Goal: Task Accomplishment & Management: Complete application form

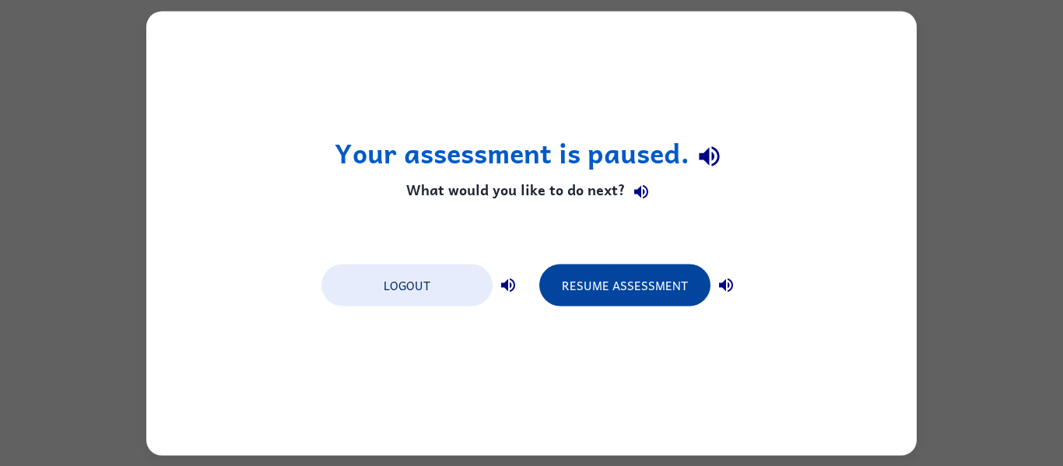
click at [611, 273] on button "Resume Assessment" at bounding box center [624, 285] width 171 height 42
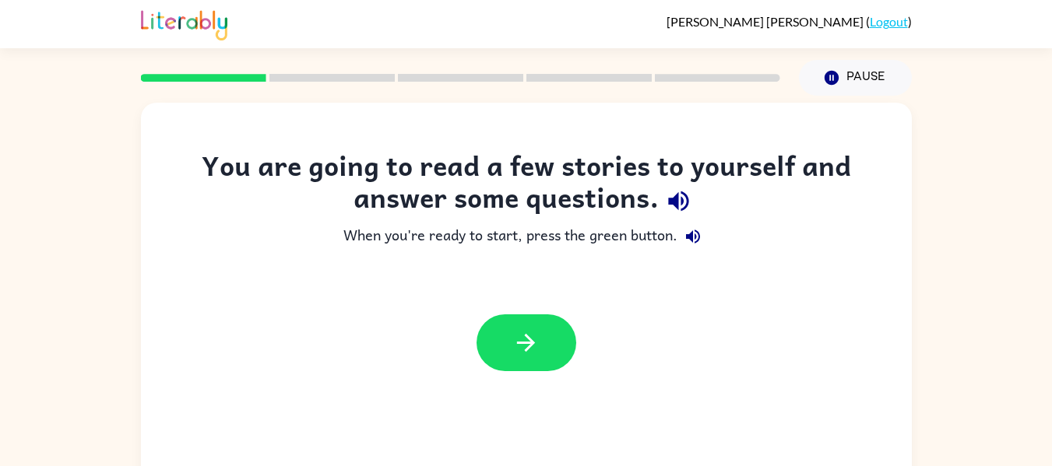
click at [673, 202] on icon "button" at bounding box center [678, 201] width 20 height 20
click at [680, 239] on button "button" at bounding box center [692, 236] width 31 height 31
click at [537, 334] on icon "button" at bounding box center [525, 342] width 27 height 27
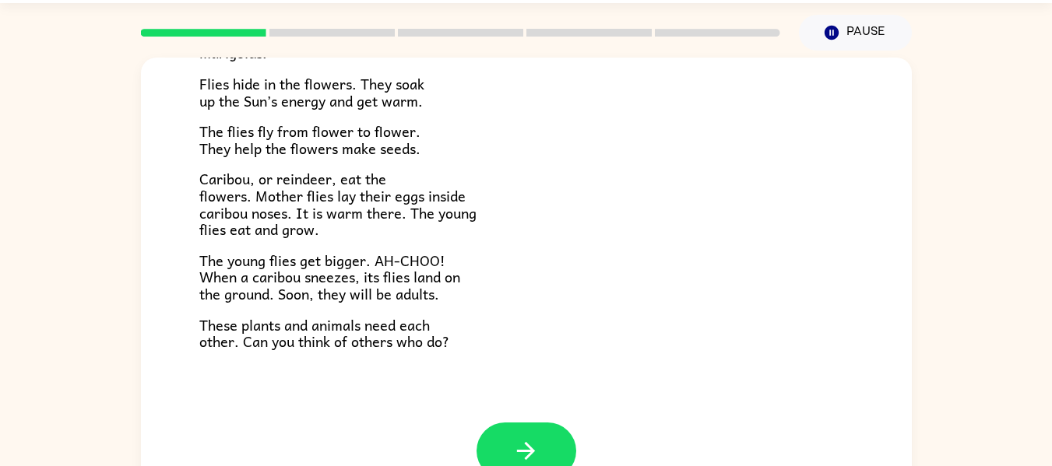
scroll to position [81, 0]
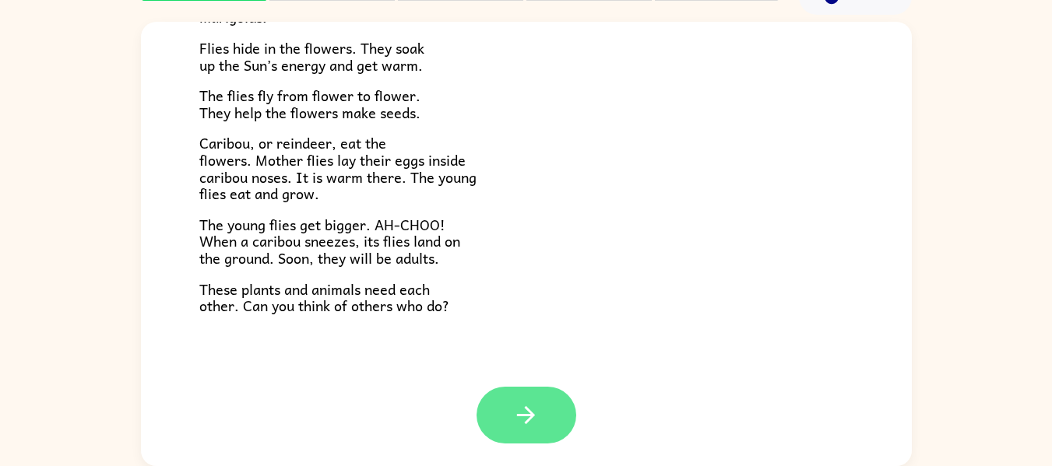
click at [504, 423] on button "button" at bounding box center [526, 415] width 100 height 57
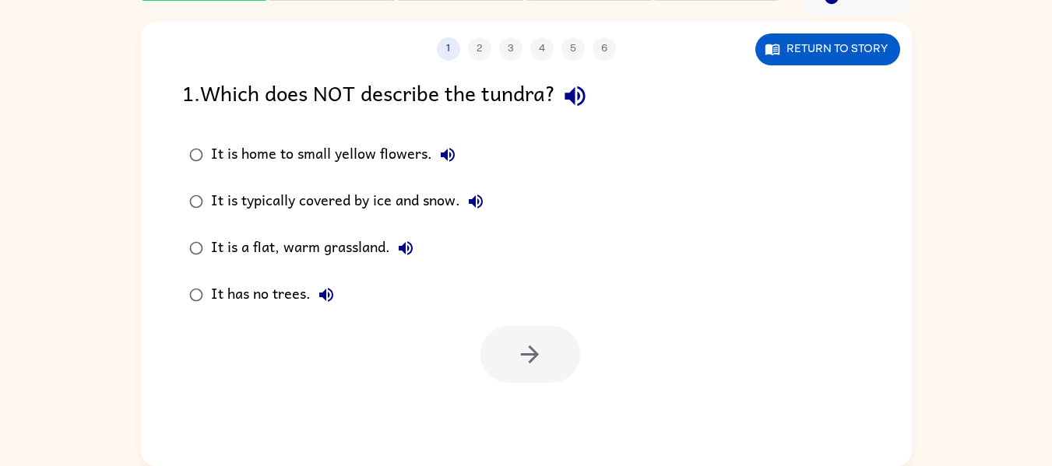
scroll to position [0, 0]
click at [444, 160] on icon "button" at bounding box center [447, 155] width 19 height 19
click at [442, 152] on icon "button" at bounding box center [447, 155] width 19 height 19
click at [581, 97] on icon "button" at bounding box center [574, 96] width 27 height 27
click at [448, 158] on icon "button" at bounding box center [448, 155] width 14 height 14
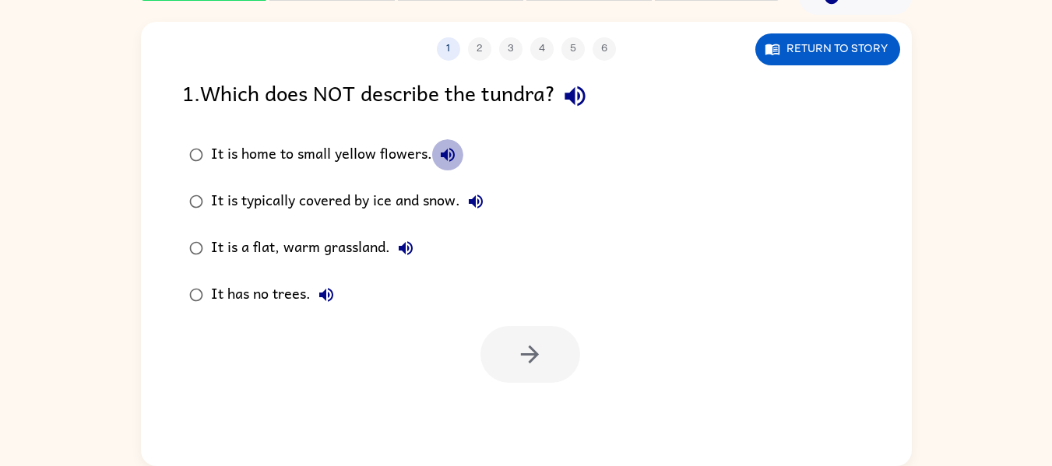
click at [448, 158] on icon "button" at bounding box center [448, 155] width 14 height 14
click at [474, 205] on icon "button" at bounding box center [476, 202] width 14 height 14
click at [402, 253] on icon "button" at bounding box center [405, 248] width 19 height 19
click at [328, 301] on icon "button" at bounding box center [326, 295] width 14 height 14
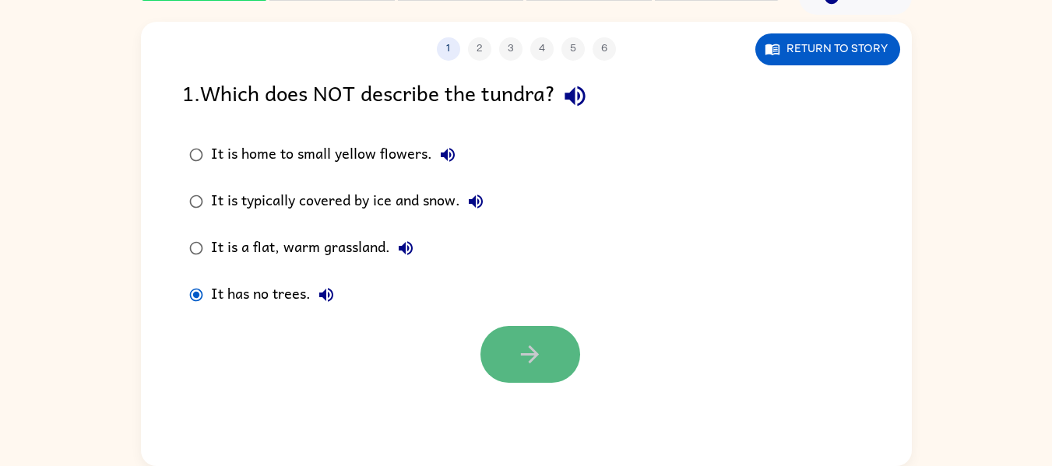
click at [491, 345] on button "button" at bounding box center [530, 354] width 100 height 57
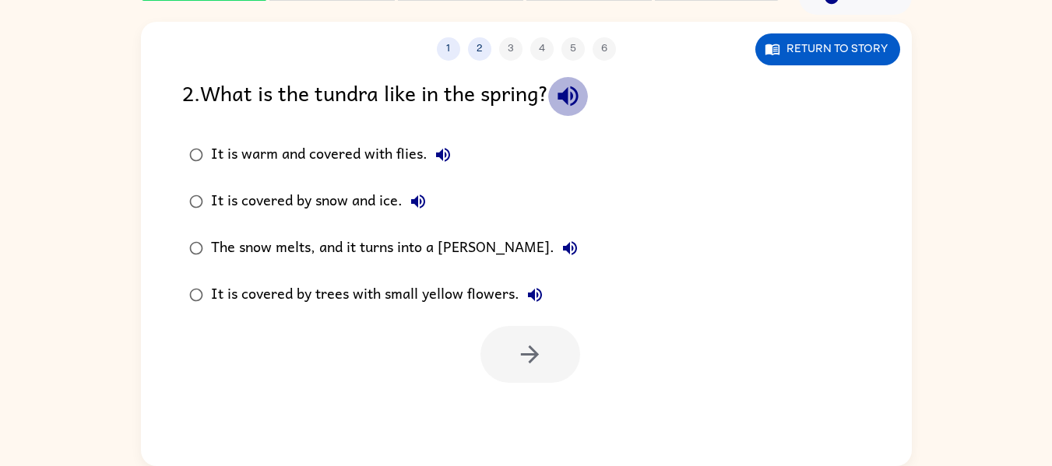
click at [570, 95] on icon "button" at bounding box center [567, 96] width 20 height 20
click at [445, 163] on icon "button" at bounding box center [443, 155] width 19 height 19
click at [411, 204] on icon "button" at bounding box center [418, 202] width 14 height 14
click at [554, 260] on button "The snow melts, and it turns into a [PERSON_NAME]." at bounding box center [569, 248] width 31 height 31
click at [538, 287] on icon "button" at bounding box center [534, 295] width 19 height 19
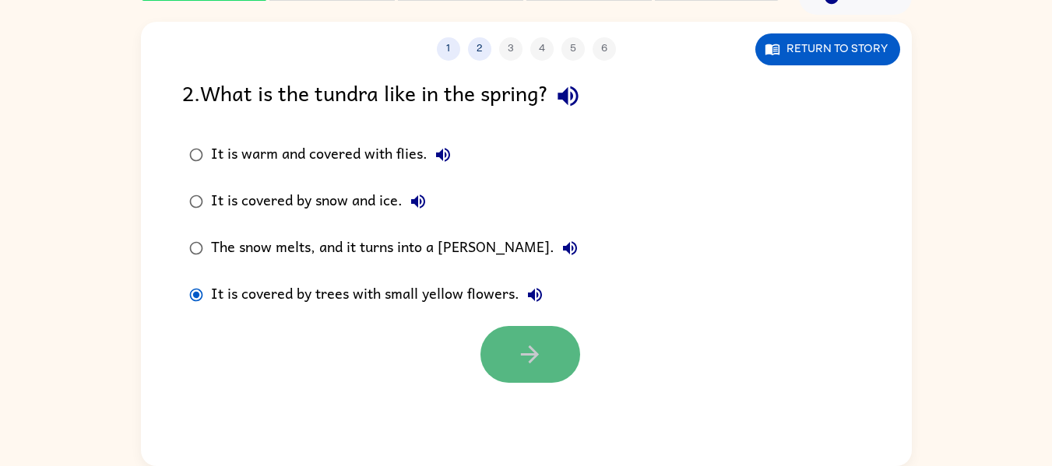
click at [515, 360] on button "button" at bounding box center [530, 354] width 100 height 57
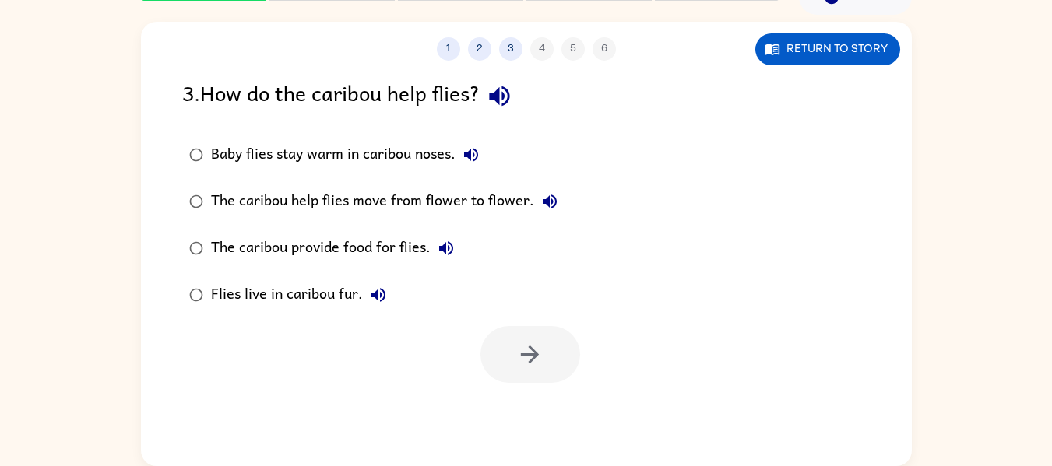
click at [472, 156] on icon "button" at bounding box center [471, 155] width 14 height 14
click at [509, 101] on icon "button" at bounding box center [499, 96] width 27 height 27
click at [470, 149] on icon "button" at bounding box center [471, 155] width 19 height 19
click at [543, 205] on icon "button" at bounding box center [549, 201] width 19 height 19
click at [454, 248] on icon "button" at bounding box center [446, 248] width 19 height 19
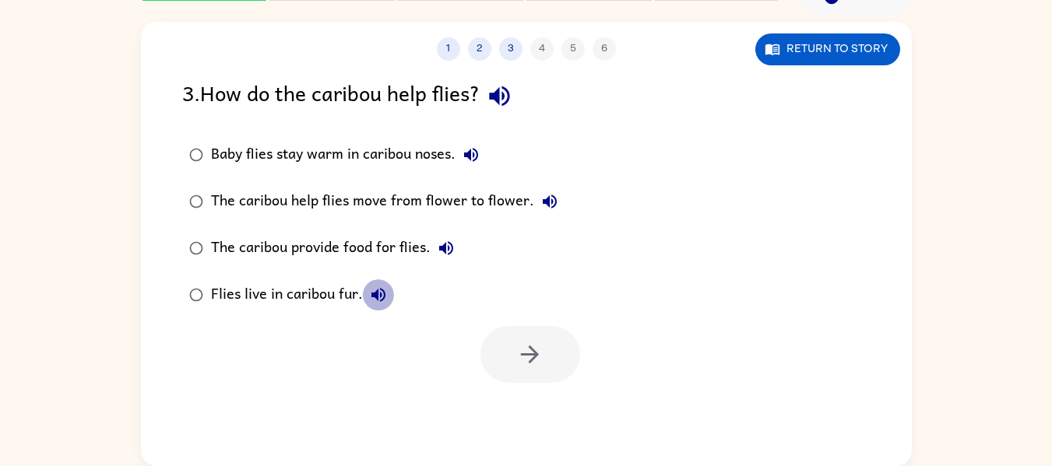
click at [367, 307] on button "Flies live in caribou fur." at bounding box center [378, 294] width 31 height 31
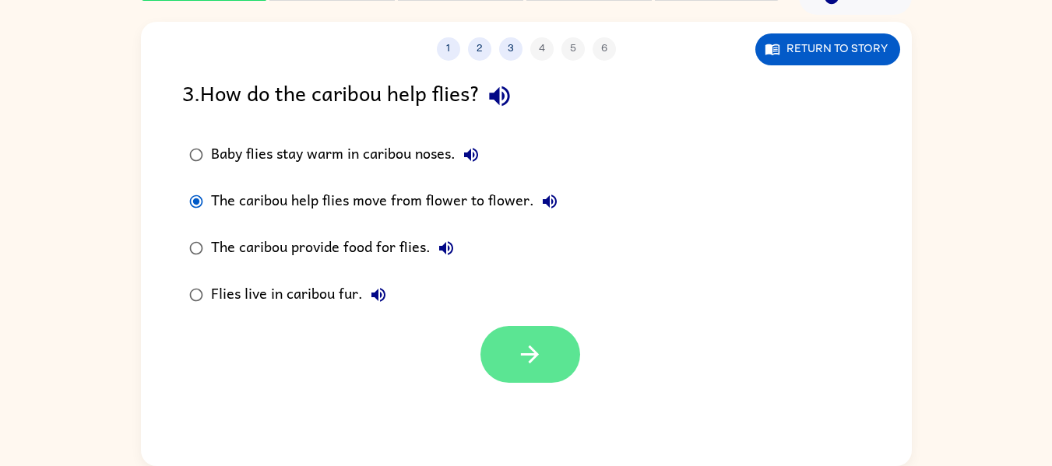
click at [557, 332] on button "button" at bounding box center [530, 354] width 100 height 57
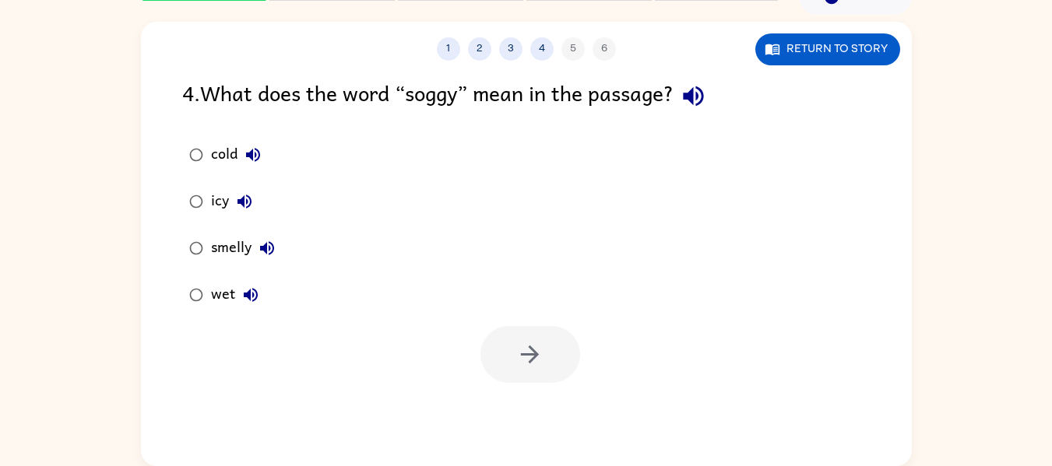
click at [707, 90] on icon "button" at bounding box center [693, 96] width 27 height 27
click at [248, 156] on icon "button" at bounding box center [253, 155] width 14 height 14
click at [244, 205] on icon "button" at bounding box center [244, 201] width 19 height 19
click at [273, 248] on icon "button" at bounding box center [267, 248] width 14 height 14
click at [243, 304] on icon "button" at bounding box center [250, 295] width 19 height 19
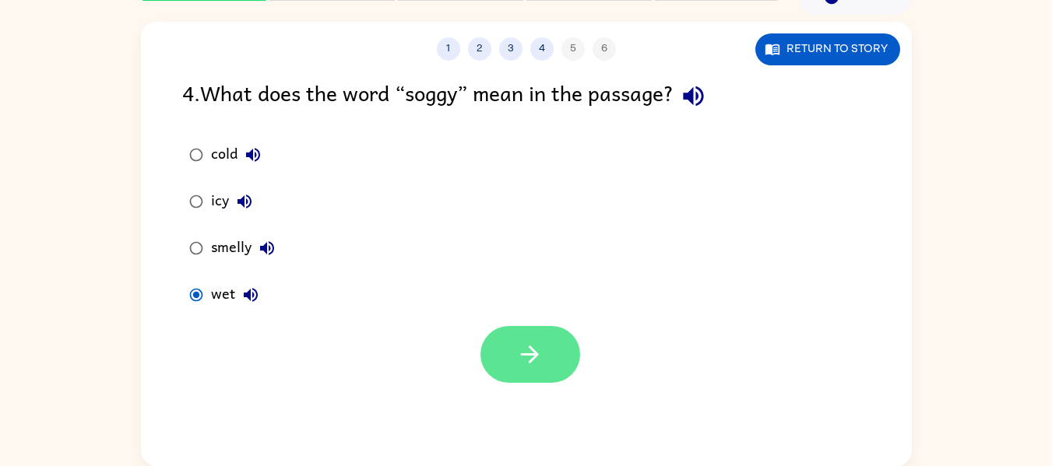
click at [528, 338] on button "button" at bounding box center [530, 354] width 100 height 57
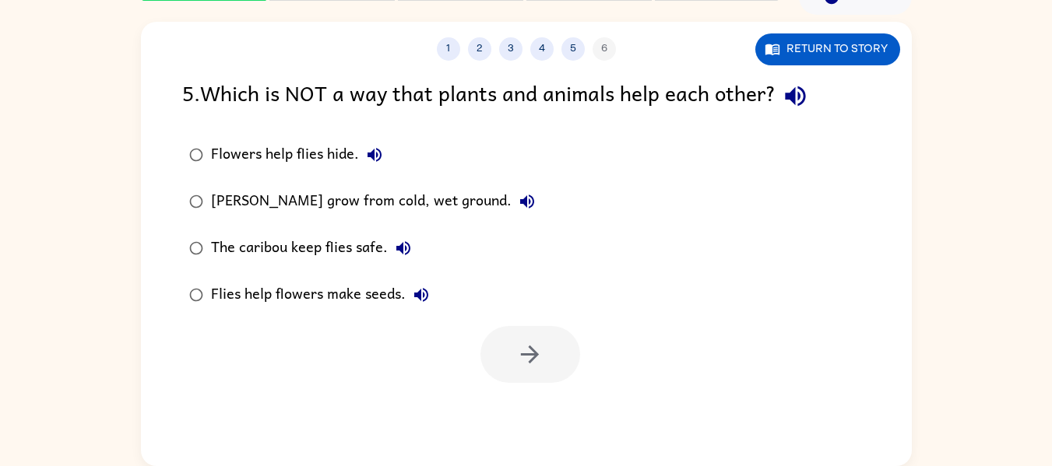
click at [799, 93] on icon "button" at bounding box center [795, 96] width 27 height 27
click at [375, 155] on icon "button" at bounding box center [374, 155] width 14 height 14
click at [529, 205] on icon "button" at bounding box center [527, 201] width 19 height 19
click at [399, 247] on icon "button" at bounding box center [403, 248] width 14 height 14
click at [425, 299] on icon "button" at bounding box center [421, 295] width 14 height 14
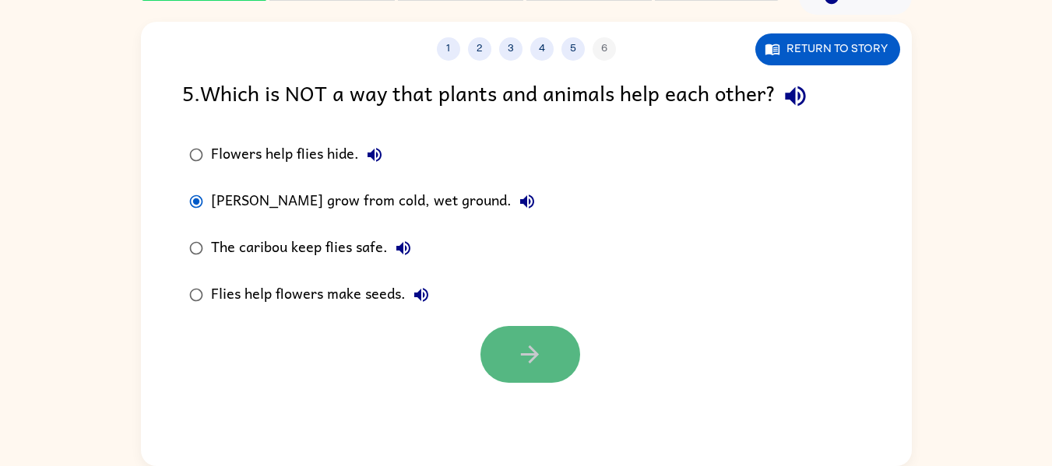
click at [483, 347] on button "button" at bounding box center [530, 354] width 100 height 57
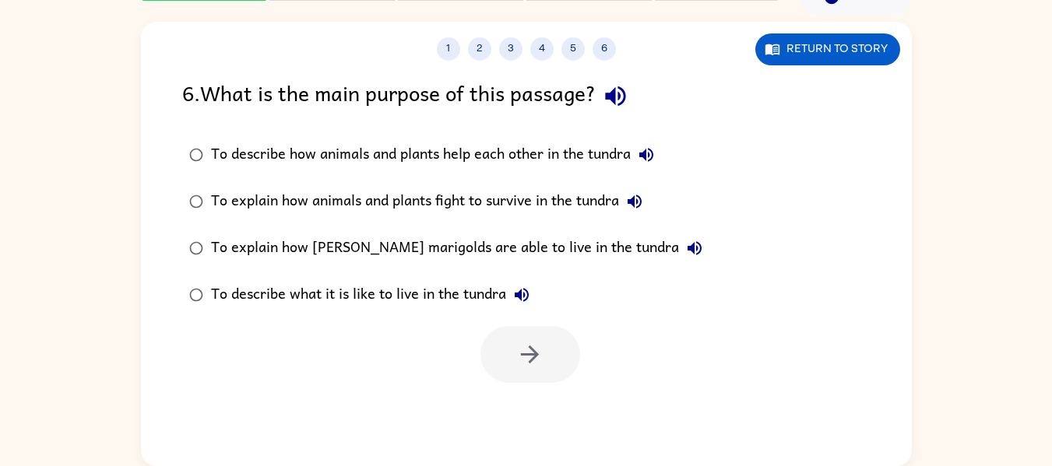
click at [620, 101] on icon "button" at bounding box center [615, 96] width 20 height 20
click at [651, 156] on icon "button" at bounding box center [646, 155] width 14 height 14
click at [633, 202] on icon "button" at bounding box center [634, 202] width 14 height 14
click at [685, 241] on icon "button" at bounding box center [694, 248] width 19 height 19
click at [519, 292] on icon "button" at bounding box center [521, 295] width 19 height 19
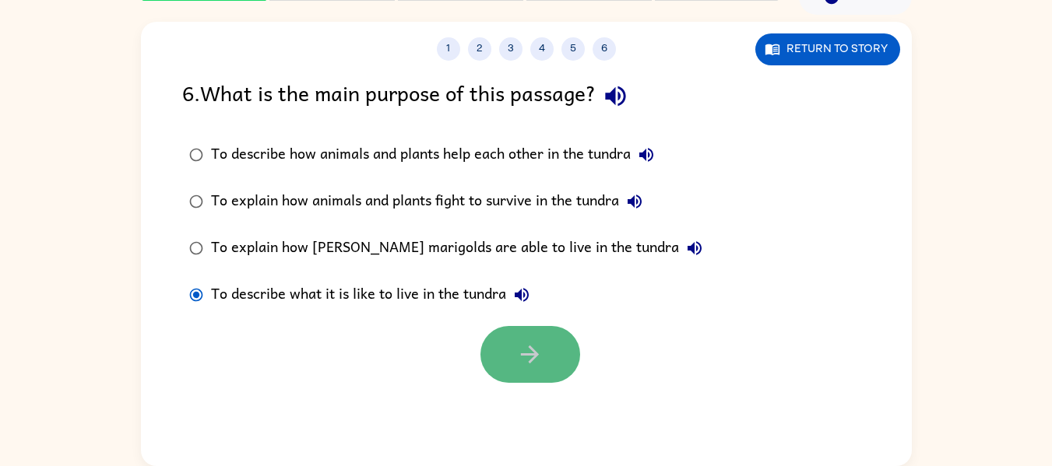
click at [499, 360] on button "button" at bounding box center [530, 354] width 100 height 57
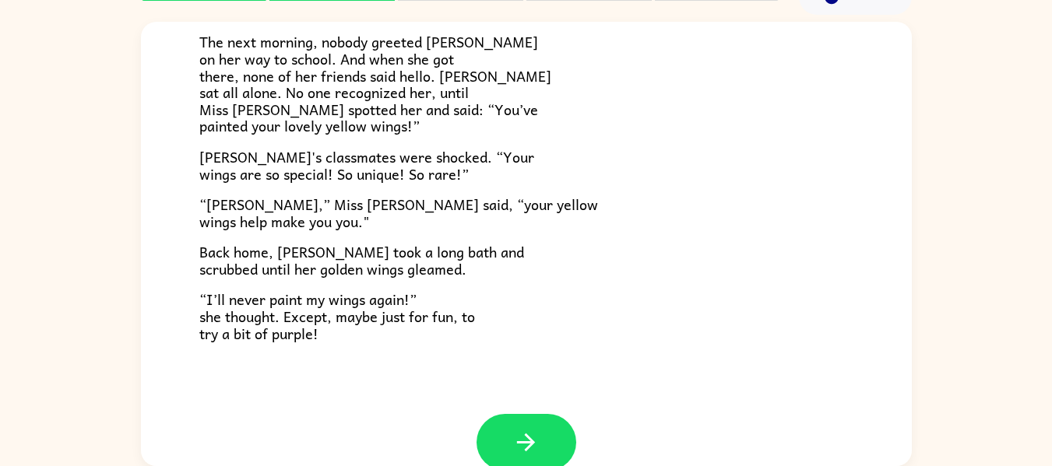
scroll to position [415, 0]
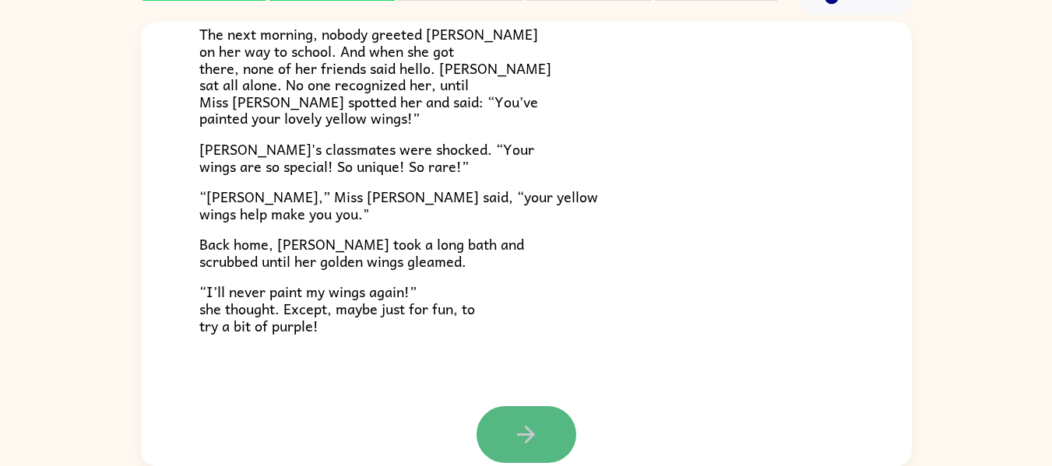
click at [523, 425] on icon "button" at bounding box center [525, 434] width 27 height 27
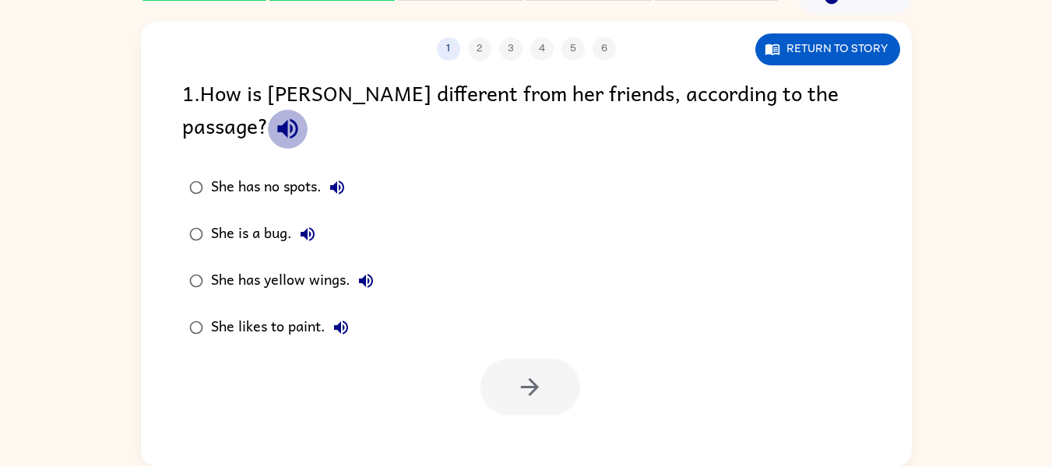
click at [301, 115] on icon "button" at bounding box center [287, 128] width 27 height 27
click at [339, 172] on button "She has no spots." at bounding box center [336, 187] width 31 height 31
click at [299, 225] on icon "button" at bounding box center [307, 234] width 19 height 19
click at [366, 272] on icon "button" at bounding box center [366, 281] width 19 height 19
click at [330, 312] on div "She likes to paint." at bounding box center [284, 327] width 146 height 31
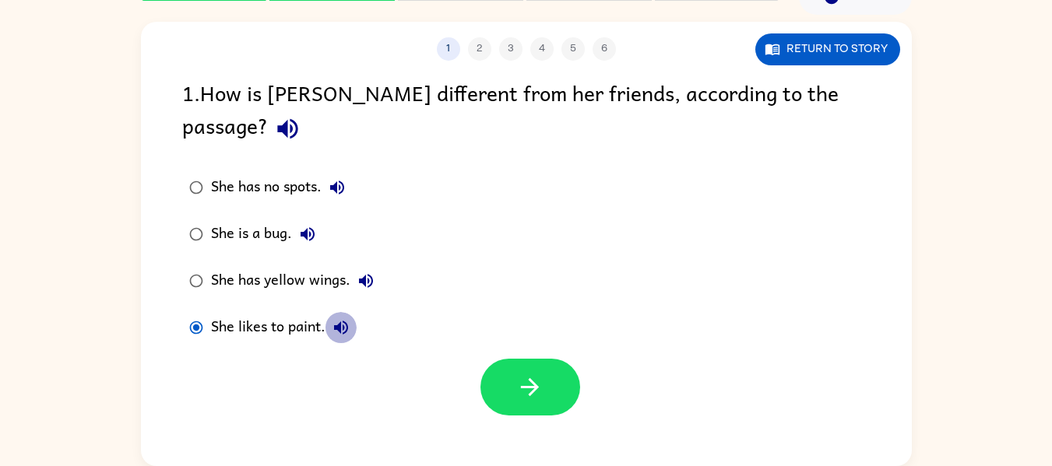
click at [342, 318] on icon "button" at bounding box center [341, 327] width 19 height 19
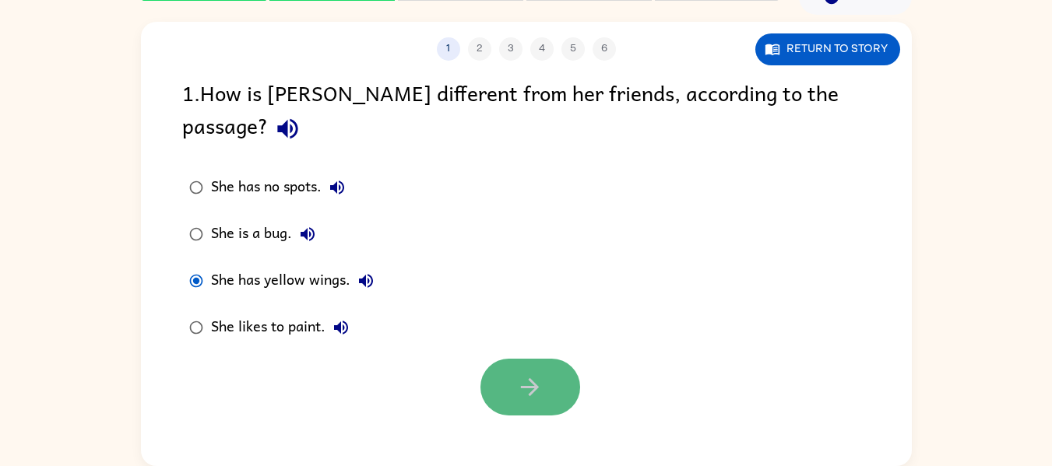
click at [487, 359] on button "button" at bounding box center [530, 387] width 100 height 57
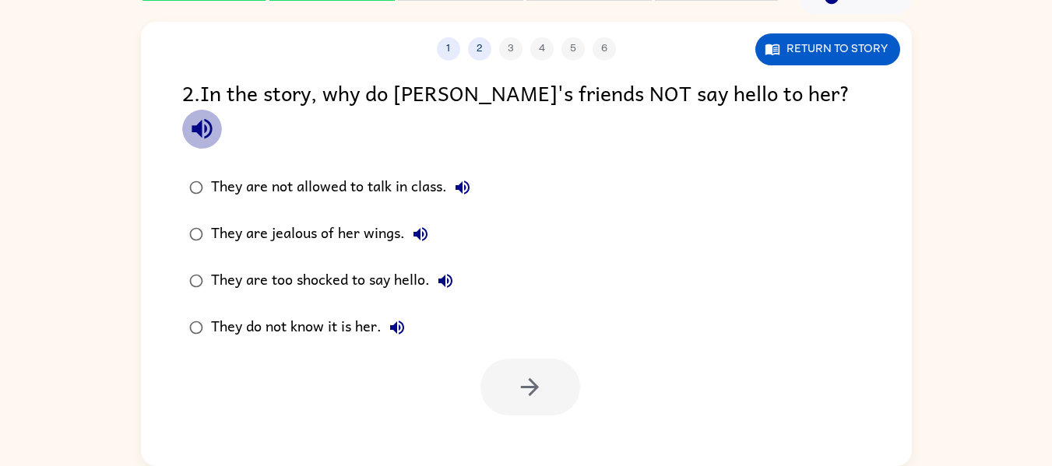
click at [212, 119] on icon "button" at bounding box center [201, 129] width 20 height 20
click at [457, 178] on icon "button" at bounding box center [462, 187] width 19 height 19
click at [401, 219] on div "They are jealous of her wings." at bounding box center [323, 234] width 225 height 31
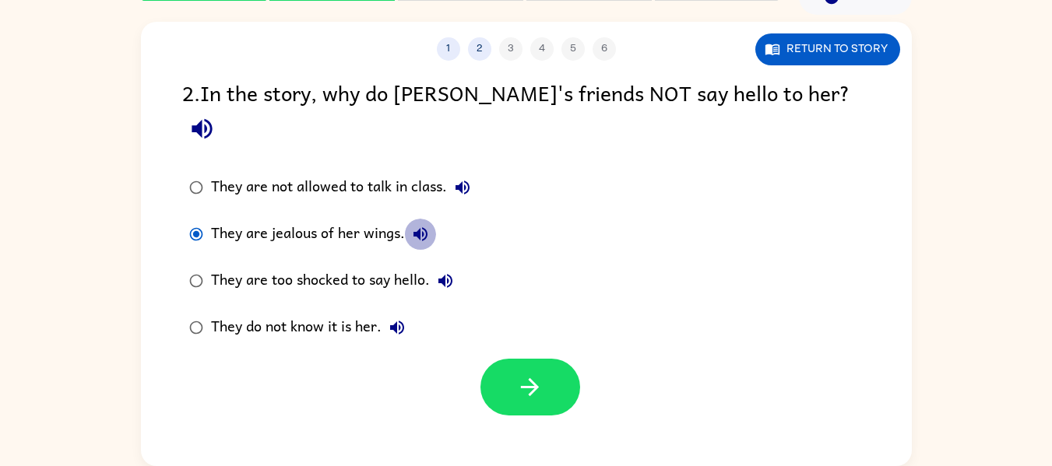
click at [411, 225] on icon "button" at bounding box center [420, 234] width 19 height 19
click at [447, 272] on icon "button" at bounding box center [445, 281] width 19 height 19
click at [399, 318] on icon "button" at bounding box center [397, 327] width 19 height 19
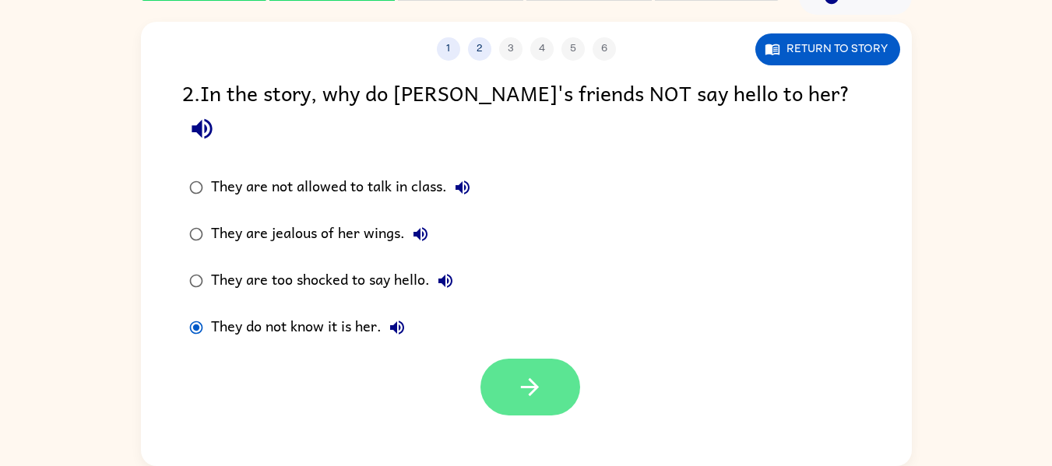
click at [548, 359] on button "button" at bounding box center [530, 387] width 100 height 57
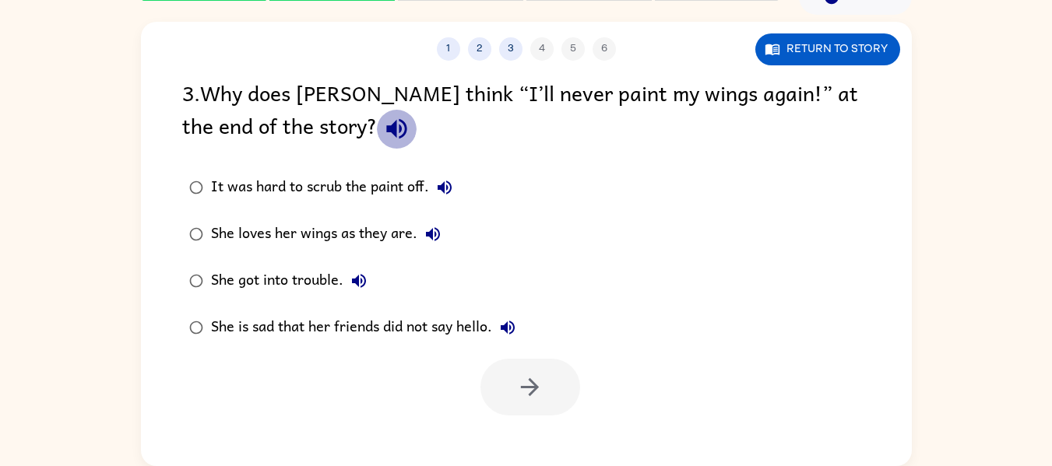
click at [383, 135] on icon "button" at bounding box center [396, 128] width 27 height 27
click at [445, 188] on icon "button" at bounding box center [444, 188] width 14 height 14
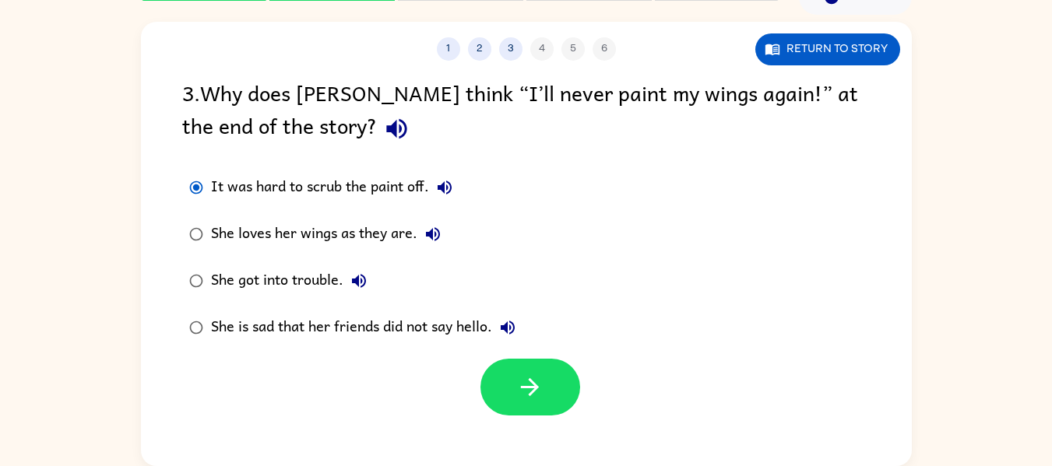
click at [432, 233] on icon "button" at bounding box center [433, 234] width 14 height 14
click at [356, 279] on icon "button" at bounding box center [359, 281] width 14 height 14
click at [508, 325] on icon "button" at bounding box center [508, 328] width 14 height 14
click at [547, 381] on button "button" at bounding box center [530, 387] width 100 height 57
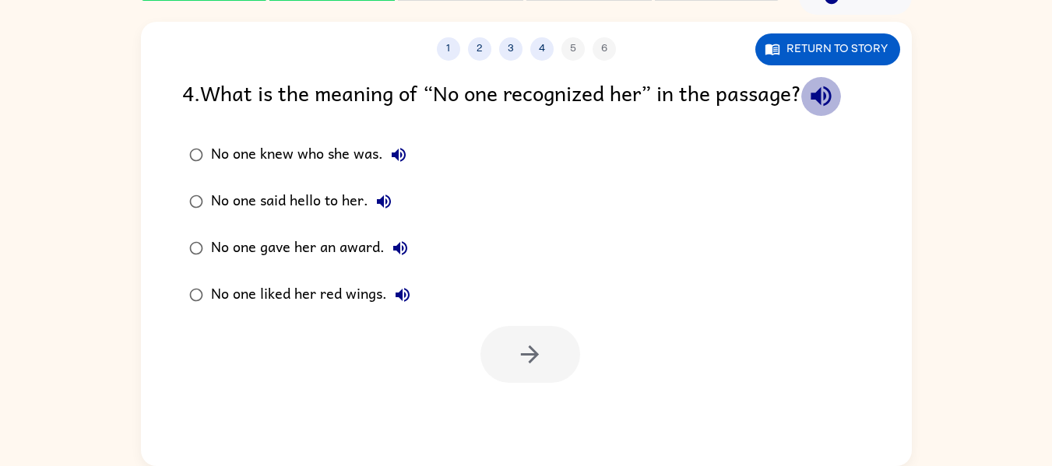
click at [828, 100] on icon "button" at bounding box center [820, 96] width 27 height 27
click at [395, 156] on icon "button" at bounding box center [399, 155] width 14 height 14
click at [398, 155] on icon "button" at bounding box center [398, 155] width 19 height 19
click at [398, 160] on icon "button" at bounding box center [398, 155] width 19 height 19
click at [388, 200] on icon "button" at bounding box center [383, 201] width 19 height 19
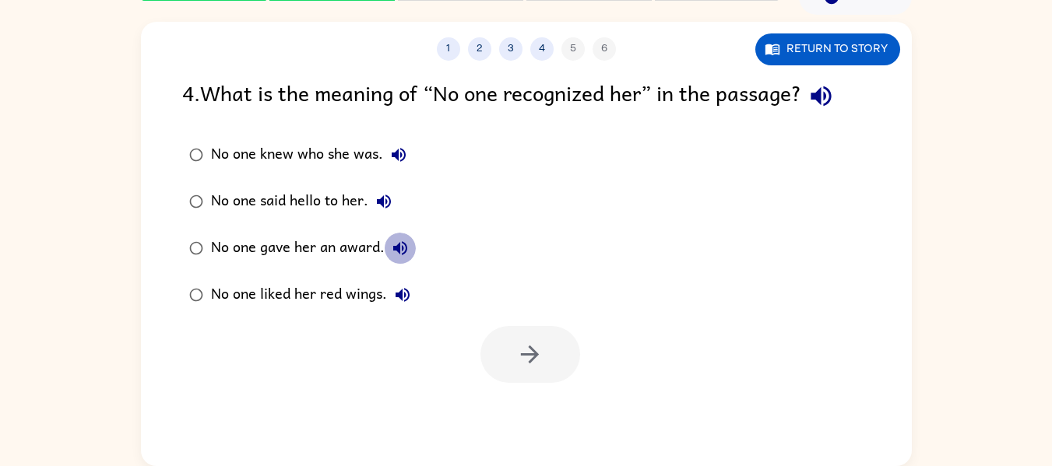
click at [399, 246] on icon "button" at bounding box center [400, 248] width 14 height 14
click at [399, 294] on icon "button" at bounding box center [402, 295] width 14 height 14
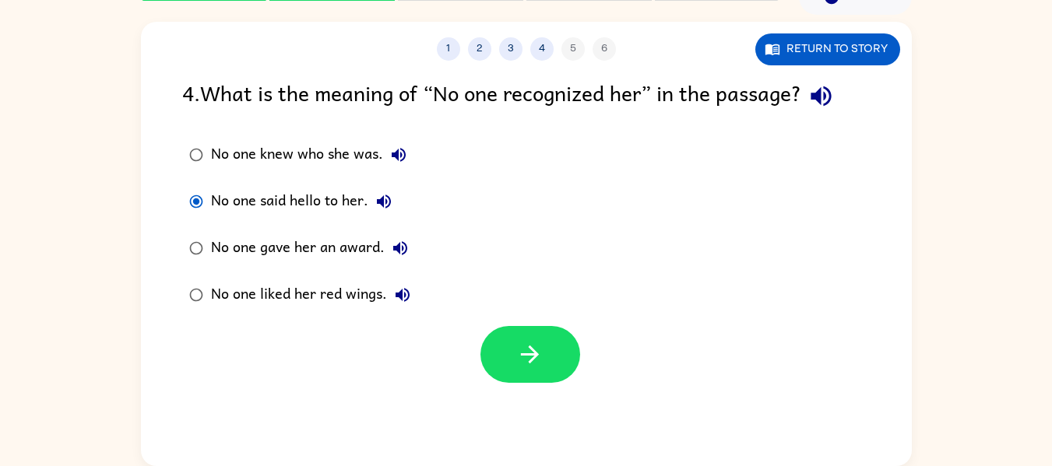
click at [480, 342] on div at bounding box center [530, 354] width 100 height 57
click at [498, 349] on button "button" at bounding box center [530, 354] width 100 height 57
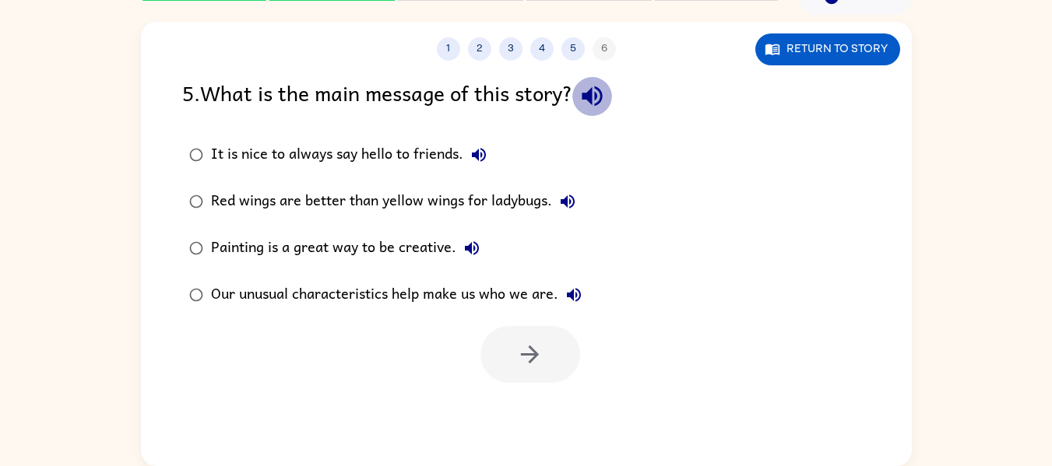
click at [602, 101] on icon "button" at bounding box center [591, 96] width 27 height 27
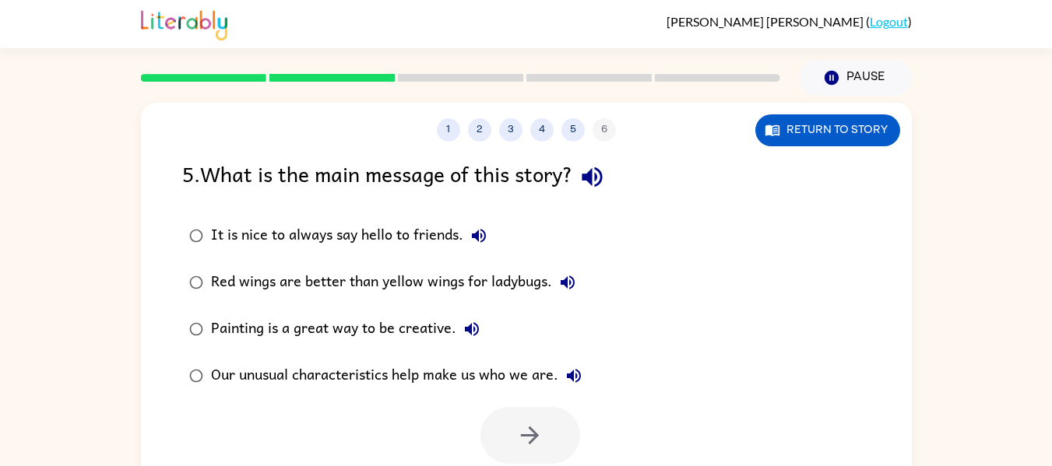
click at [472, 237] on icon "button" at bounding box center [479, 236] width 14 height 14
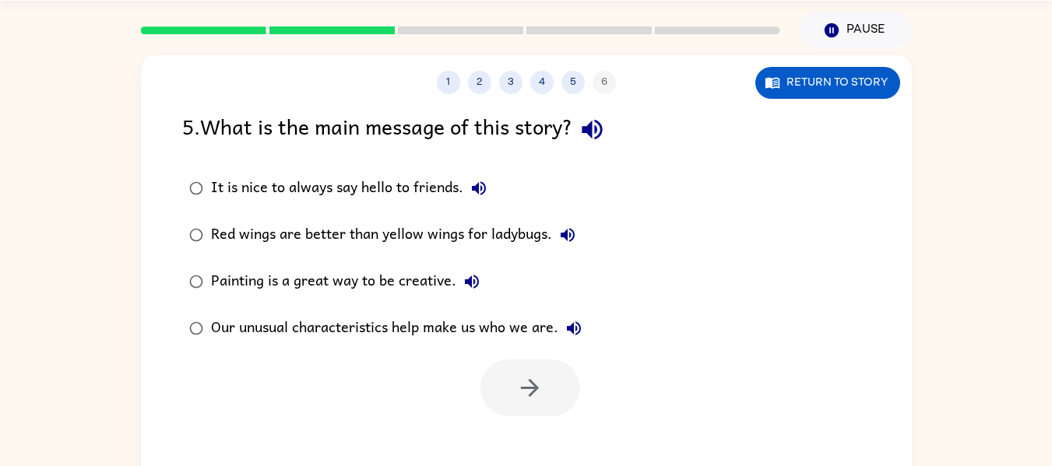
scroll to position [81, 0]
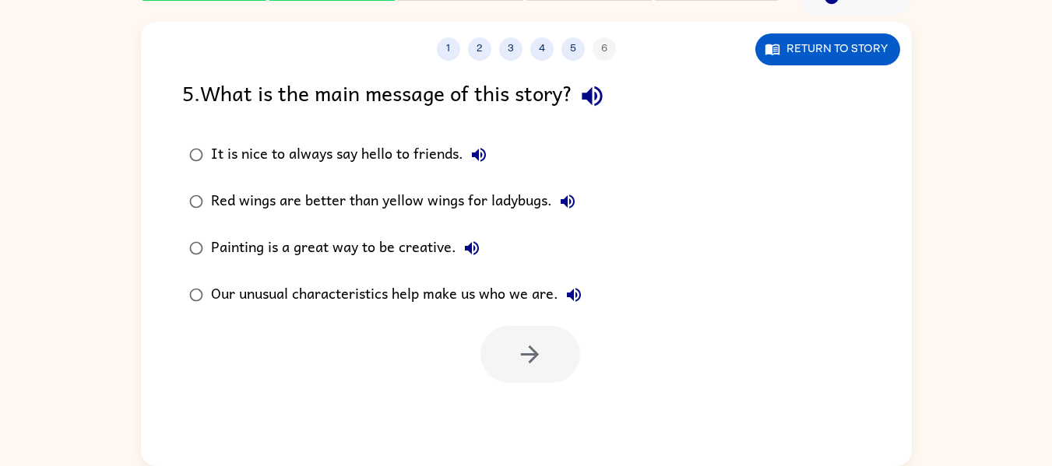
click at [574, 217] on div "Red wings are better than yellow wings for ladybugs." at bounding box center [397, 201] width 372 height 31
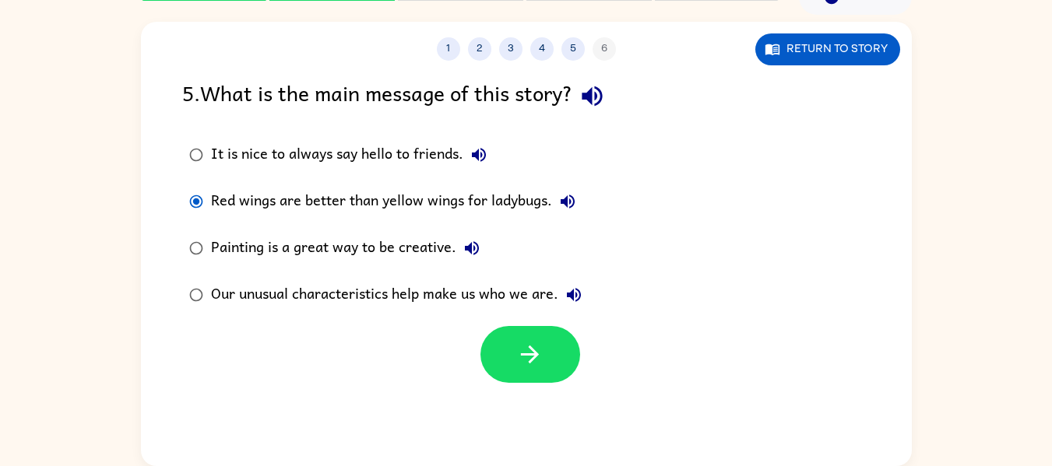
click at [567, 208] on icon "button" at bounding box center [567, 201] width 19 height 19
click at [510, 362] on button "button" at bounding box center [530, 354] width 100 height 57
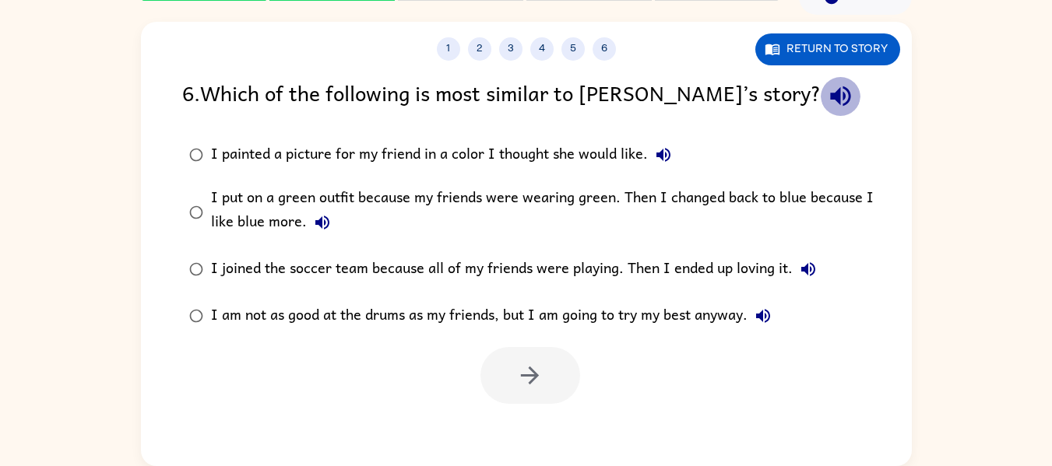
click at [830, 94] on icon "button" at bounding box center [840, 96] width 20 height 20
click at [667, 159] on icon "button" at bounding box center [663, 155] width 14 height 14
click at [325, 227] on icon "button" at bounding box center [322, 223] width 14 height 14
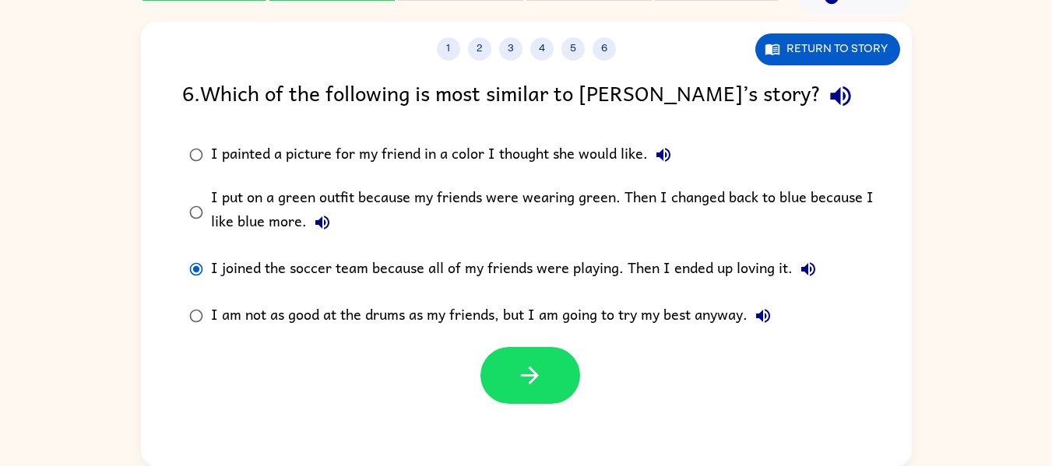
click at [549, 346] on div at bounding box center [526, 371] width 771 height 65
click at [535, 374] on icon "button" at bounding box center [530, 376] width 18 height 18
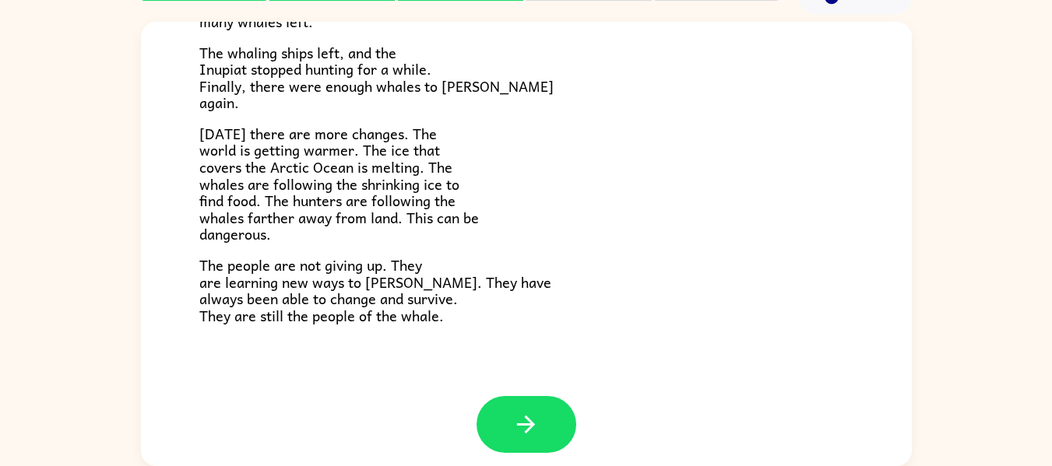
scroll to position [525, 0]
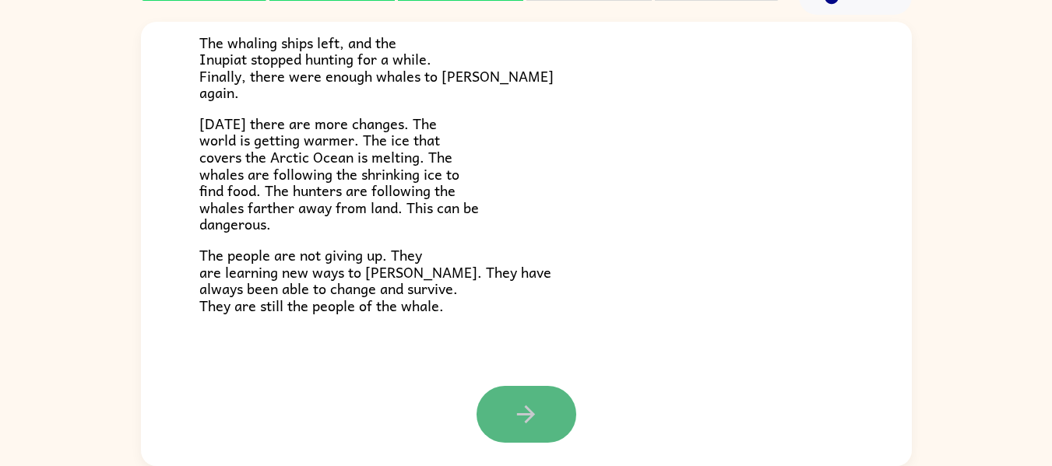
click at [503, 401] on button "button" at bounding box center [526, 414] width 100 height 57
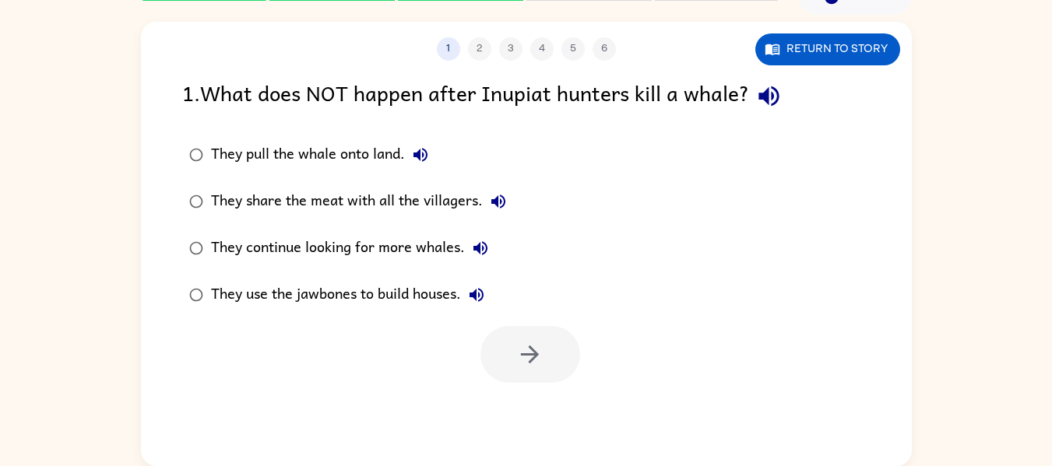
scroll to position [0, 0]
click at [776, 101] on icon "button" at bounding box center [768, 96] width 27 height 27
click at [421, 164] on icon "button" at bounding box center [420, 155] width 19 height 19
click at [495, 202] on icon "button" at bounding box center [498, 202] width 14 height 14
click at [476, 250] on icon "button" at bounding box center [480, 248] width 14 height 14
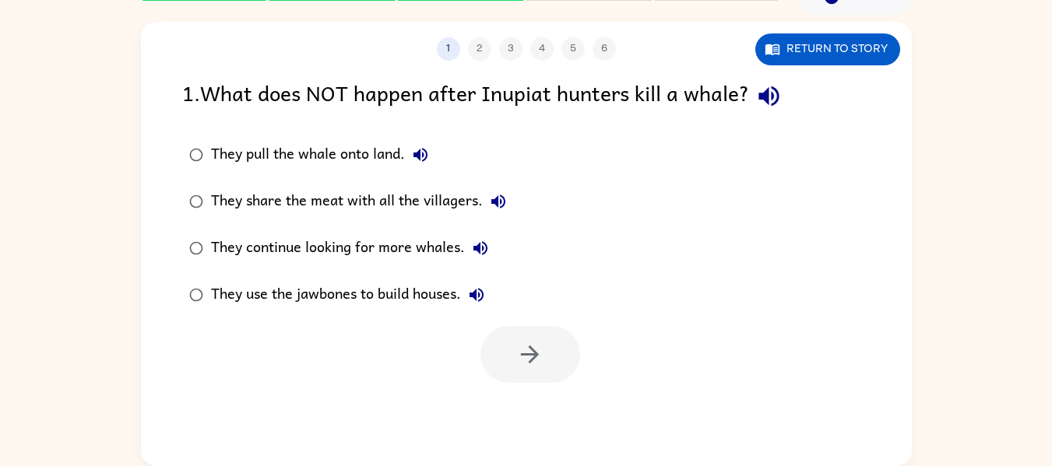
click at [482, 290] on icon "button" at bounding box center [476, 295] width 14 height 14
click at [480, 300] on icon "button" at bounding box center [476, 295] width 19 height 19
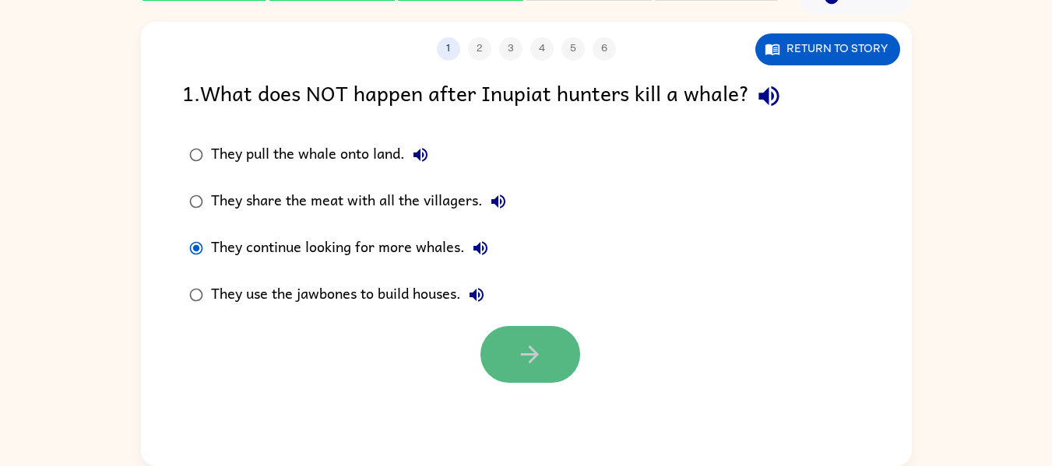
click at [549, 346] on button "button" at bounding box center [530, 354] width 100 height 57
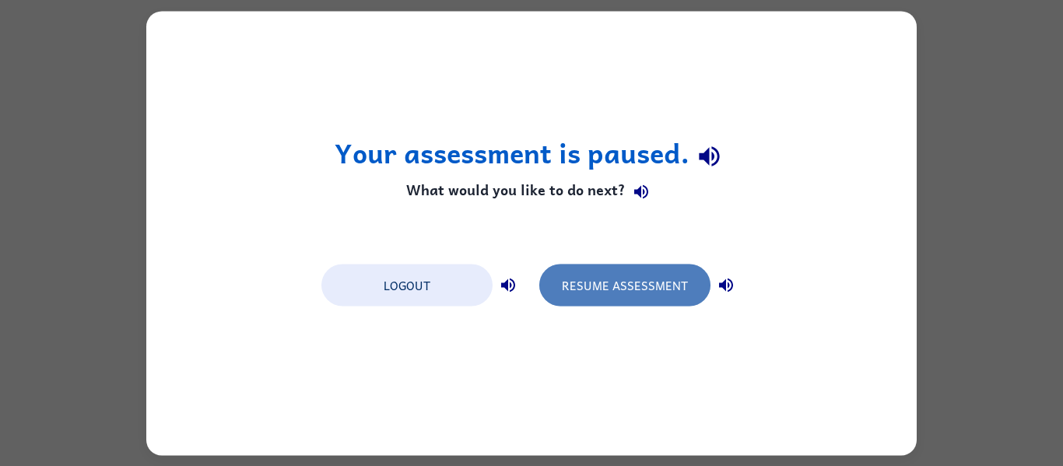
click at [610, 290] on button "Resume Assessment" at bounding box center [624, 285] width 171 height 42
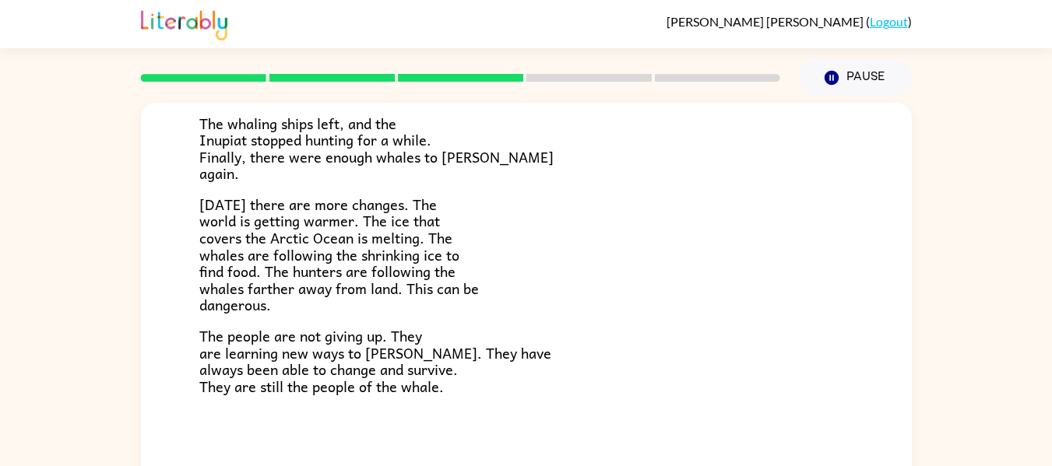
scroll to position [81, 0]
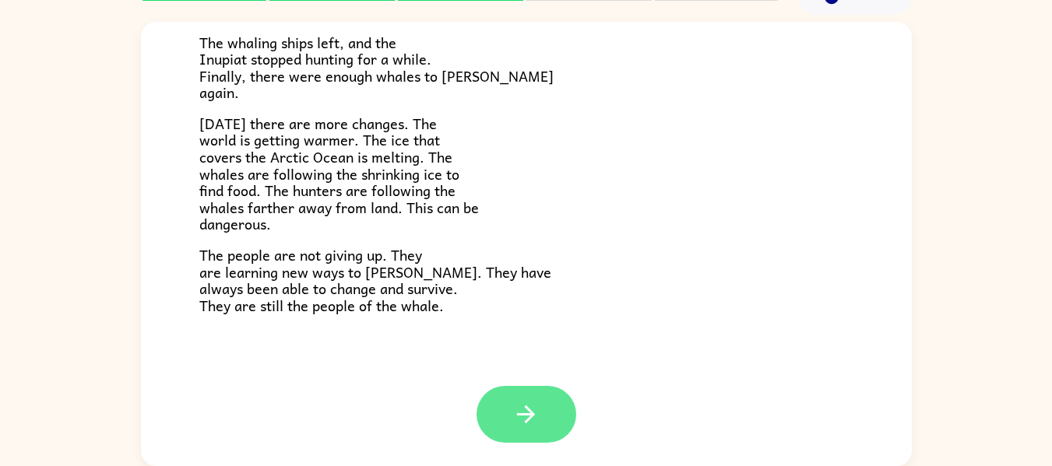
click at [520, 413] on icon "button" at bounding box center [525, 414] width 27 height 27
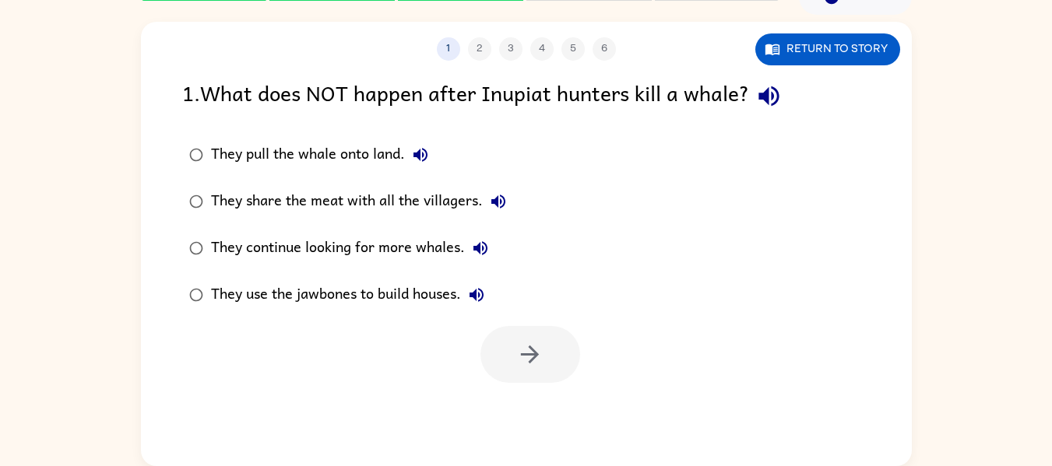
scroll to position [0, 0]
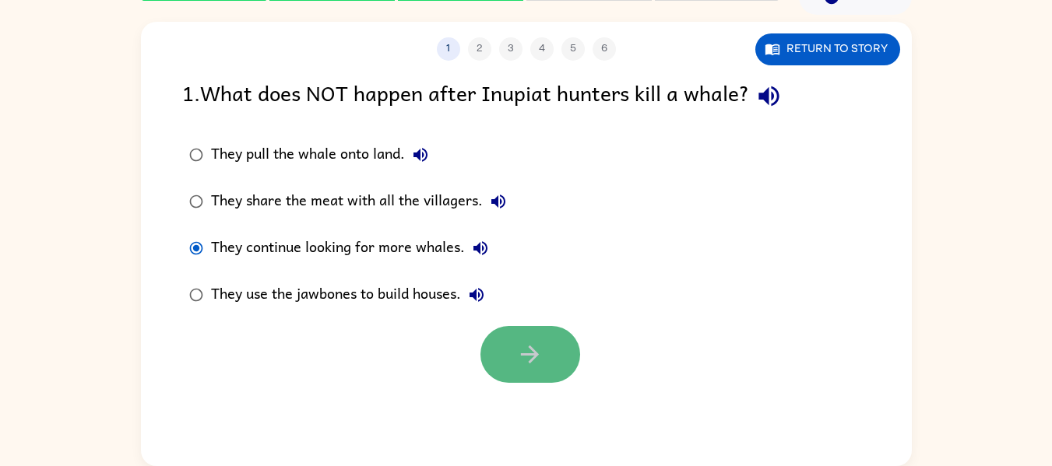
click at [505, 356] on button "button" at bounding box center [530, 354] width 100 height 57
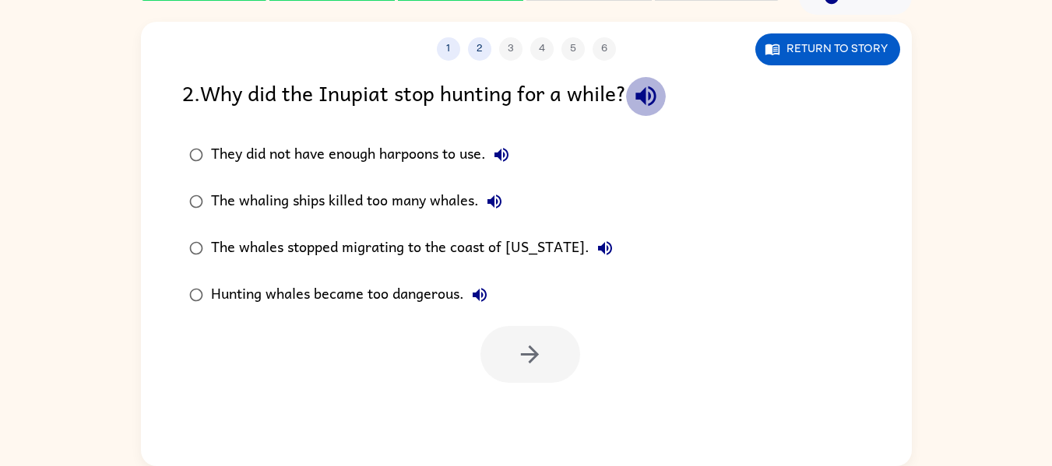
click at [654, 93] on icon "button" at bounding box center [645, 96] width 20 height 20
click at [508, 160] on icon "button" at bounding box center [501, 155] width 14 height 14
click at [483, 197] on button "The whaling ships killed too many whales." at bounding box center [494, 201] width 31 height 31
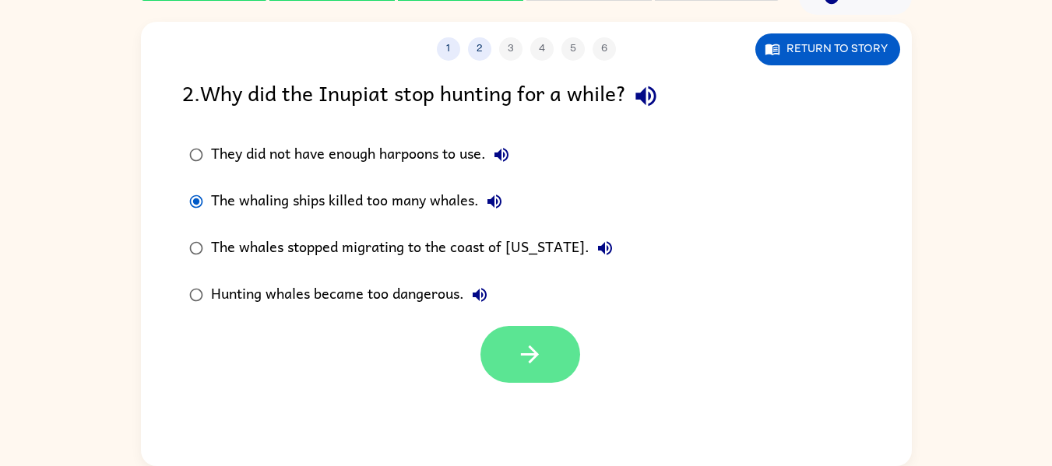
click at [523, 336] on button "button" at bounding box center [530, 354] width 100 height 57
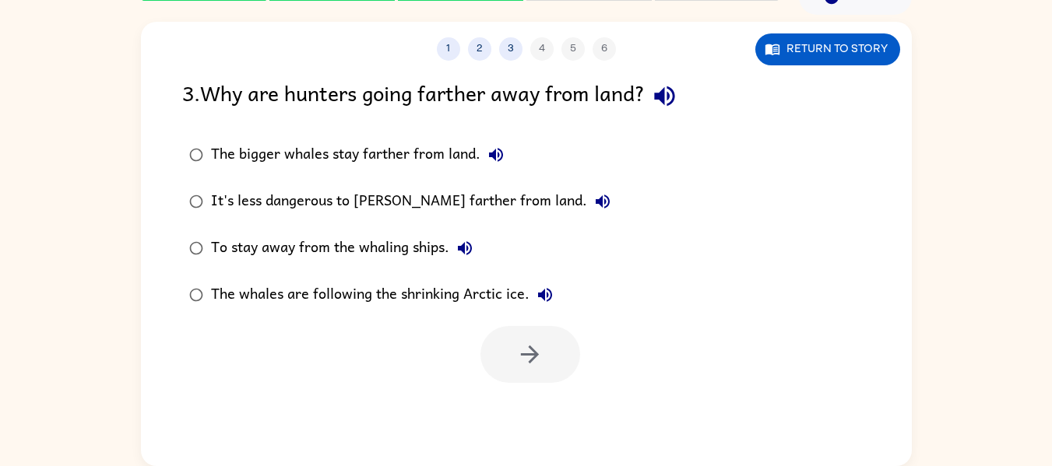
click at [670, 95] on icon "button" at bounding box center [664, 96] width 20 height 20
click at [501, 155] on icon "button" at bounding box center [496, 155] width 14 height 14
click at [595, 199] on icon "button" at bounding box center [602, 202] width 14 height 14
click at [593, 204] on icon "button" at bounding box center [602, 201] width 19 height 19
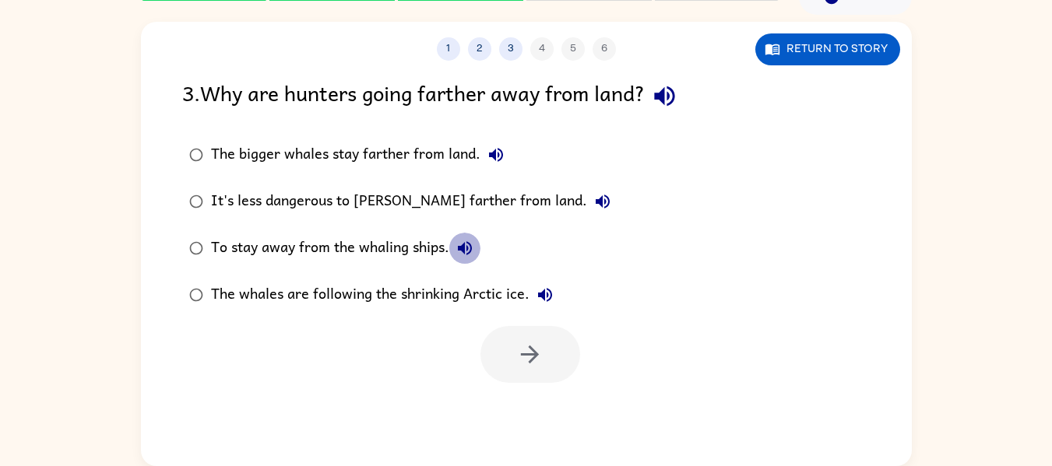
click at [470, 249] on icon "button" at bounding box center [464, 248] width 19 height 19
click at [541, 292] on icon "button" at bounding box center [545, 295] width 14 height 14
click at [234, 248] on div "To stay away from the whaling ships." at bounding box center [345, 248] width 269 height 31
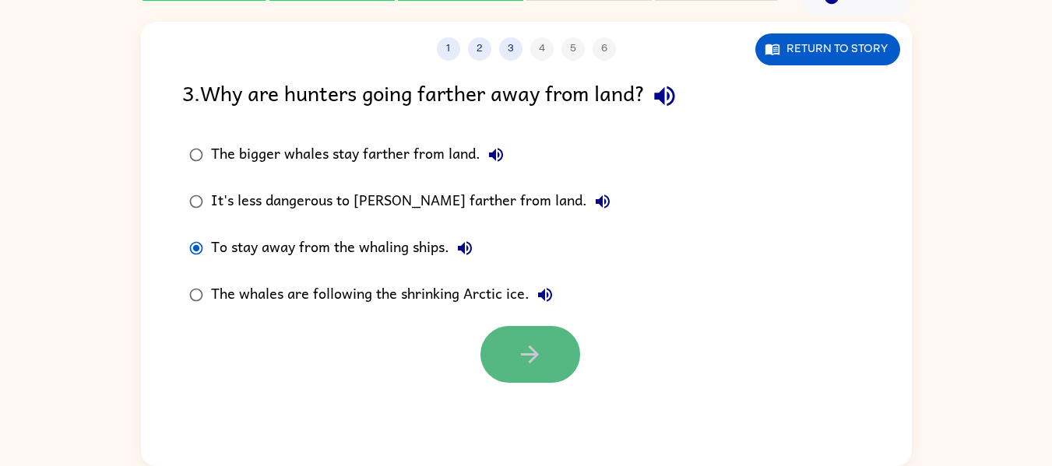
click at [508, 349] on button "button" at bounding box center [530, 354] width 100 height 57
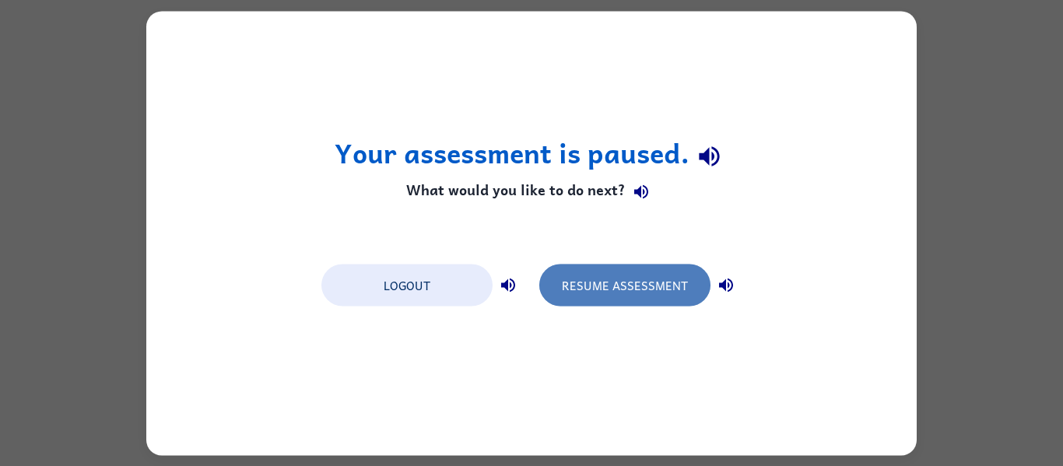
click at [650, 288] on button "Resume Assessment" at bounding box center [624, 285] width 171 height 42
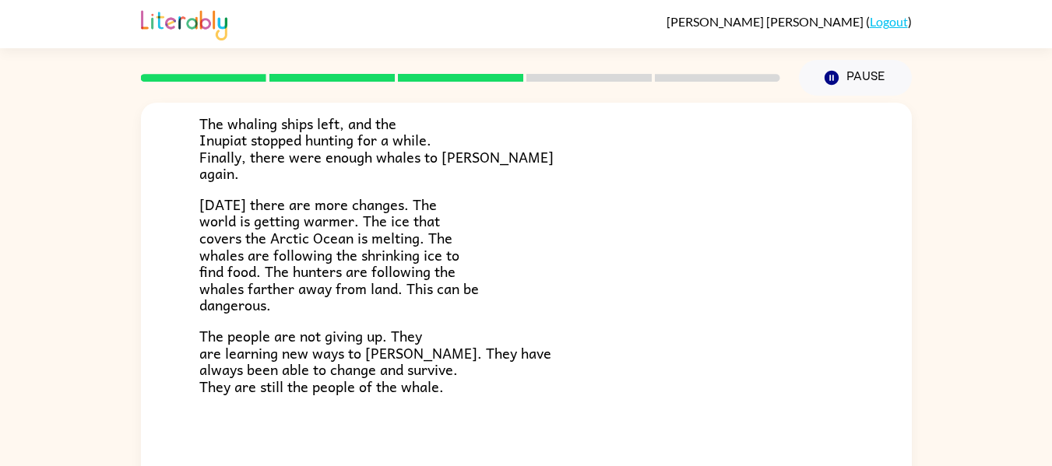
scroll to position [81, 0]
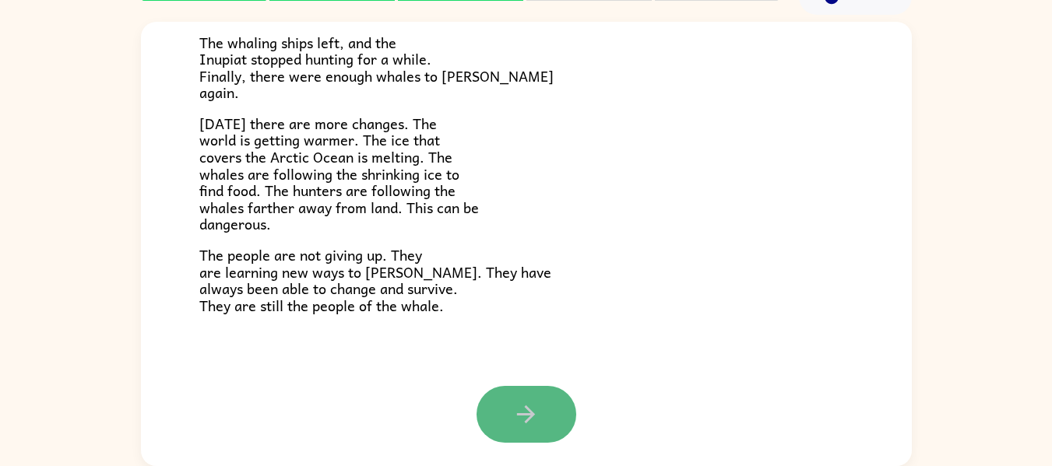
click at [516, 409] on icon "button" at bounding box center [525, 414] width 27 height 27
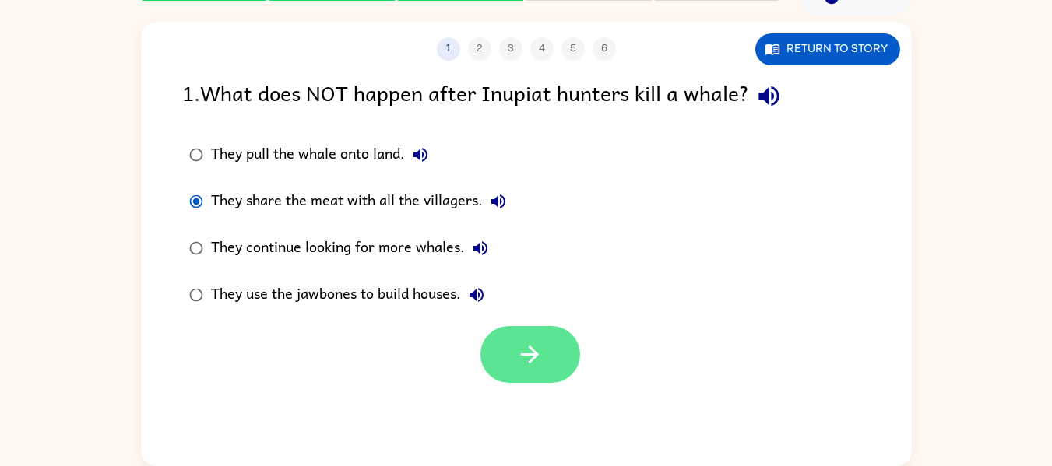
click at [522, 333] on button "button" at bounding box center [530, 354] width 100 height 57
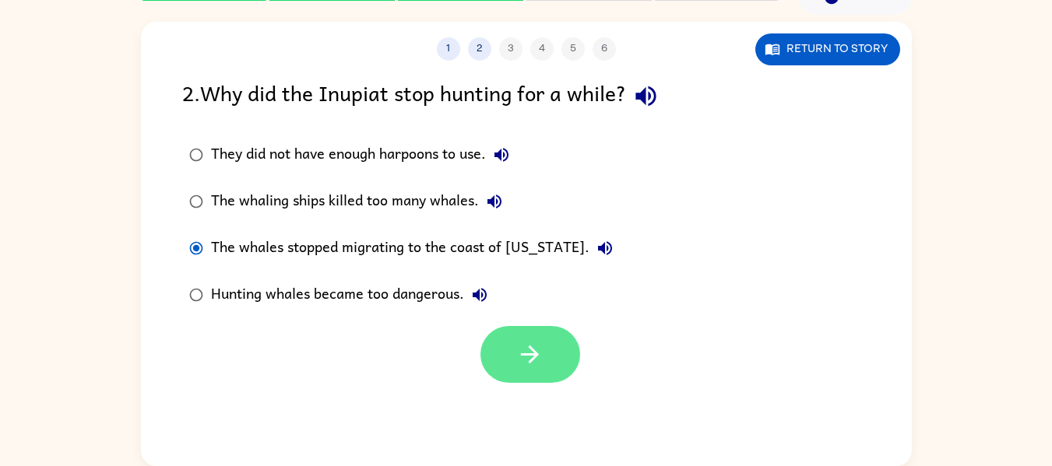
click at [503, 343] on button "button" at bounding box center [530, 354] width 100 height 57
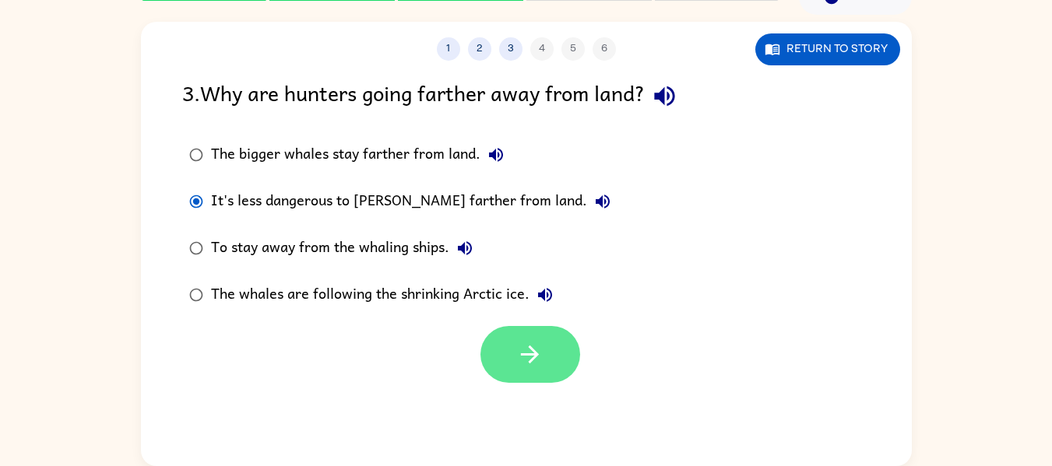
click at [522, 360] on icon "button" at bounding box center [529, 354] width 27 height 27
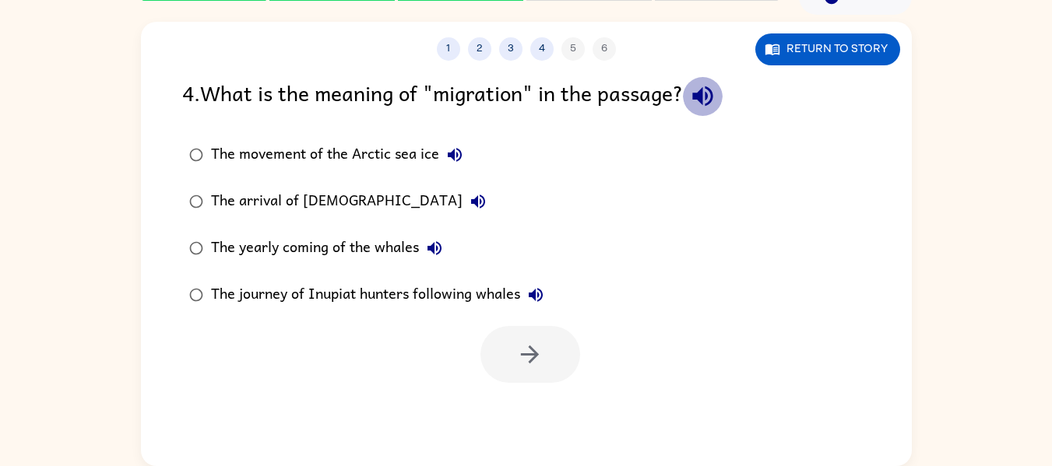
click at [696, 97] on icon "button" at bounding box center [702, 96] width 27 height 27
click at [454, 152] on icon "button" at bounding box center [454, 155] width 19 height 19
click at [471, 201] on icon "button" at bounding box center [478, 202] width 14 height 14
click at [441, 248] on icon "button" at bounding box center [434, 248] width 19 height 19
click at [538, 298] on icon "button" at bounding box center [535, 295] width 19 height 19
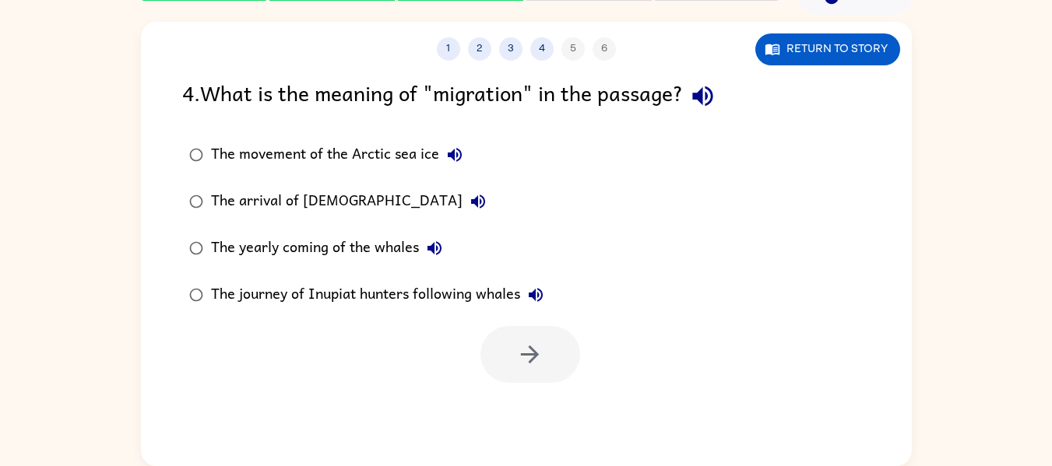
click at [316, 291] on div "The journey of Inupiat hunters following whales" at bounding box center [381, 294] width 340 height 31
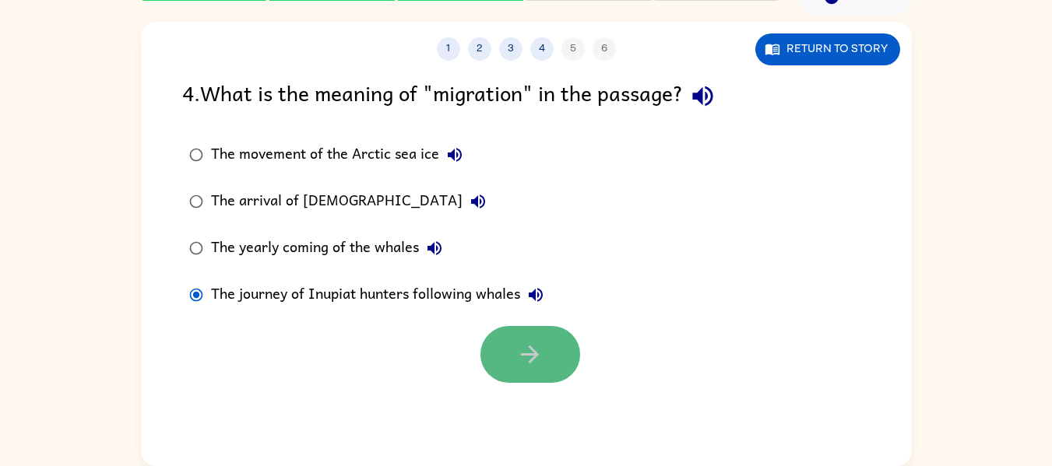
click at [510, 345] on button "button" at bounding box center [530, 354] width 100 height 57
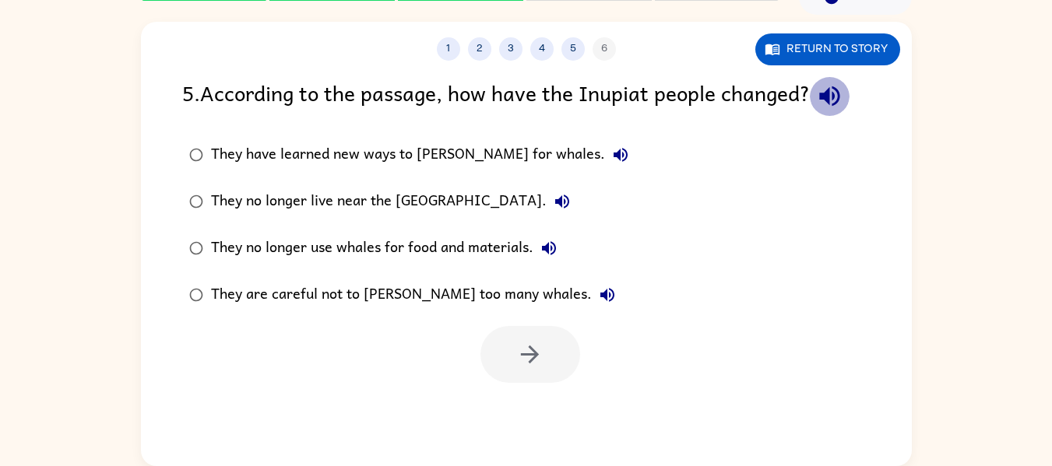
click at [827, 99] on icon "button" at bounding box center [829, 96] width 20 height 20
click at [843, 94] on icon "button" at bounding box center [829, 96] width 27 height 27
click at [605, 148] on button "They have learned new ways to [PERSON_NAME] for whales." at bounding box center [620, 154] width 31 height 31
click at [546, 203] on button "They no longer live near the [GEOGRAPHIC_DATA]." at bounding box center [561, 201] width 31 height 31
click at [549, 248] on icon "button" at bounding box center [548, 248] width 19 height 19
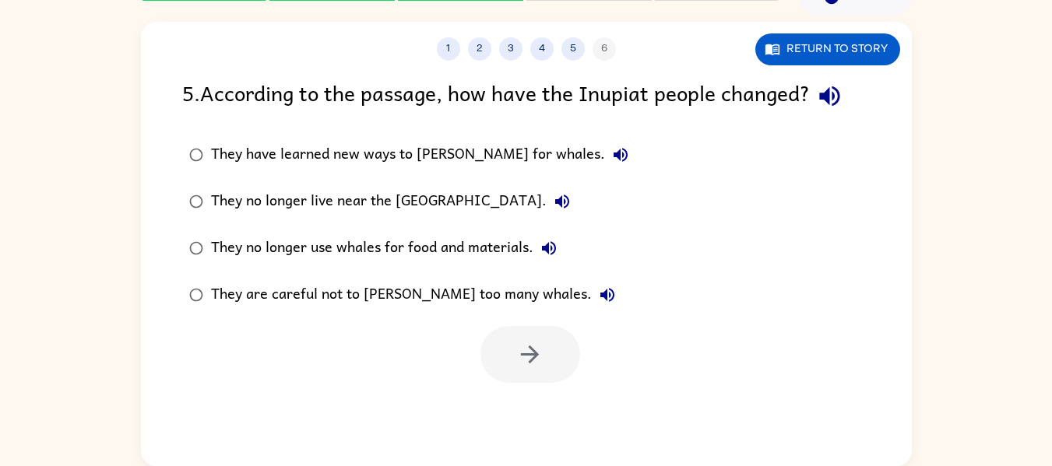
click at [598, 293] on icon "button" at bounding box center [607, 295] width 19 height 19
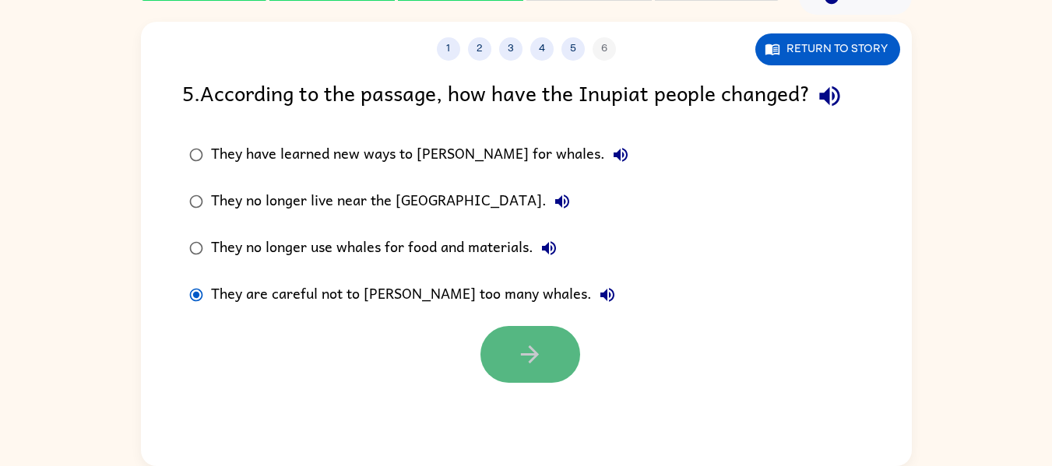
click at [545, 353] on button "button" at bounding box center [530, 354] width 100 height 57
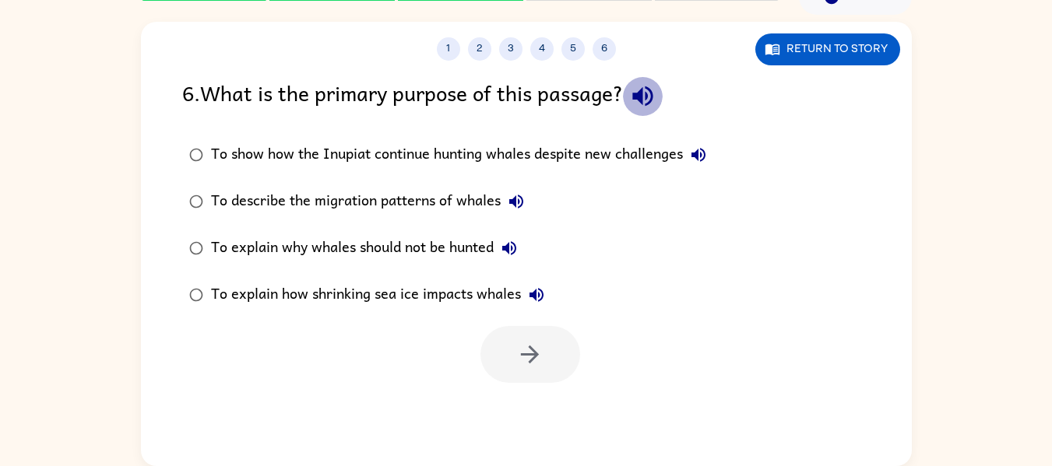
click at [645, 105] on icon "button" at bounding box center [642, 96] width 27 height 27
click at [704, 152] on icon "button" at bounding box center [698, 155] width 19 height 19
click at [519, 195] on icon "button" at bounding box center [516, 202] width 14 height 14
click at [508, 251] on icon "button" at bounding box center [509, 248] width 14 height 14
click at [539, 292] on icon "button" at bounding box center [536, 295] width 19 height 19
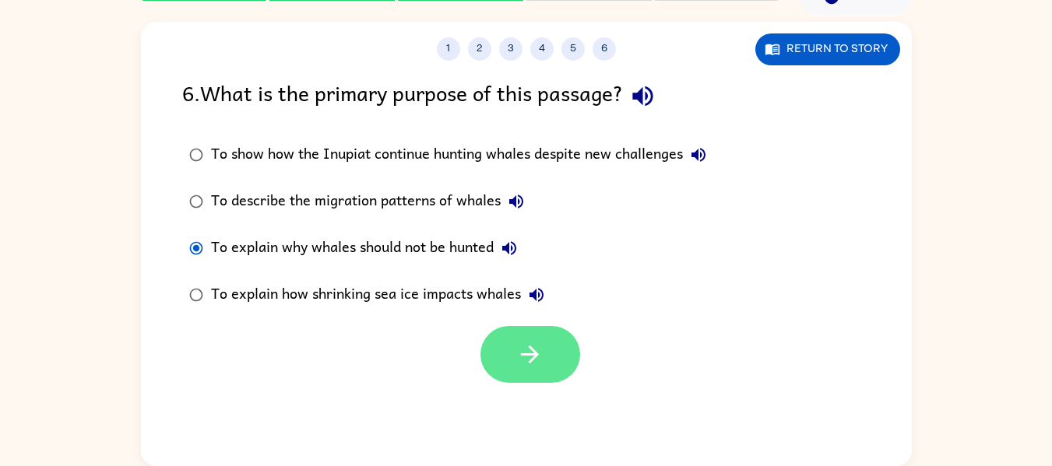
click at [528, 360] on icon "button" at bounding box center [529, 354] width 27 height 27
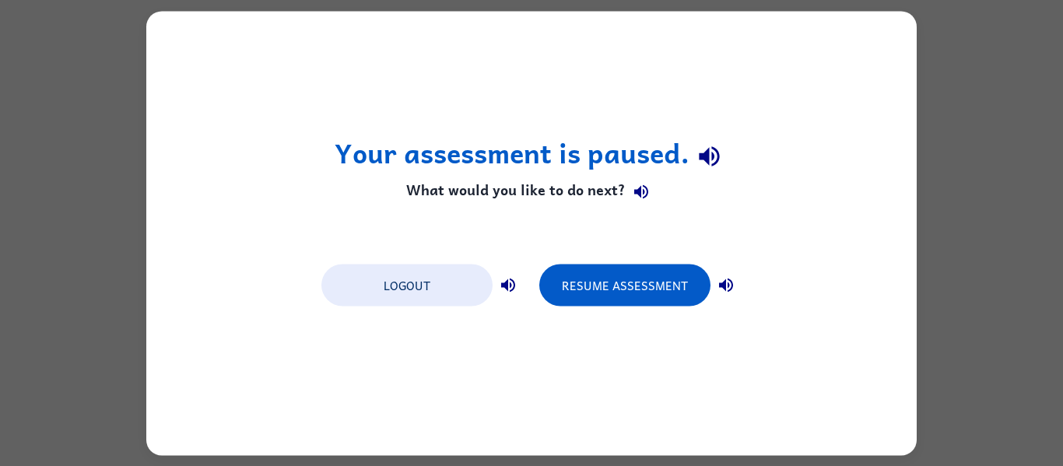
click at [623, 315] on div "Your assessment is paused. What would you like to do next? Logout Resume Assess…" at bounding box center [531, 233] width 771 height 444
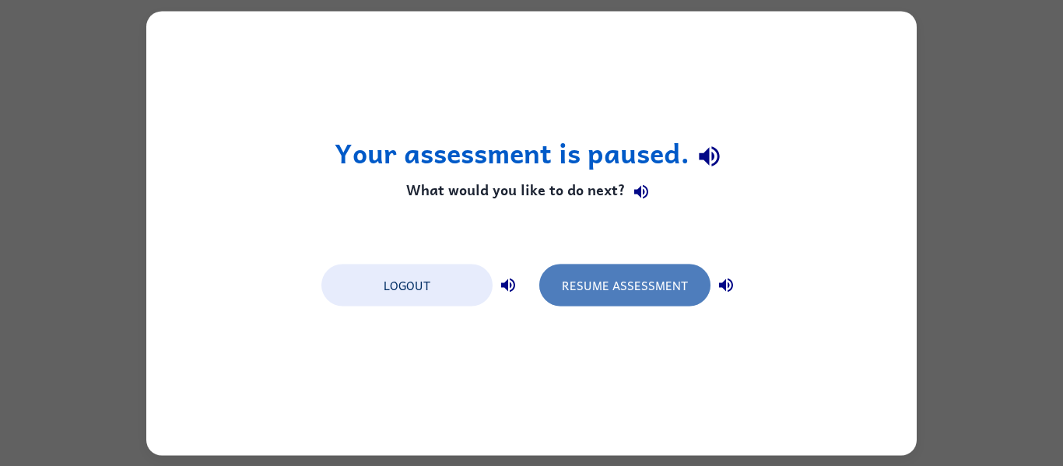
click at [618, 290] on button "Resume Assessment" at bounding box center [624, 285] width 171 height 42
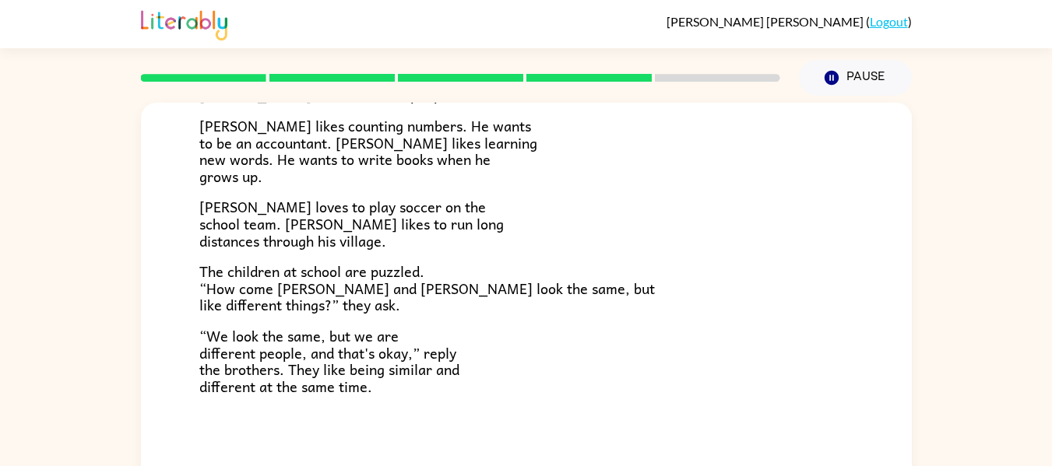
scroll to position [81, 0]
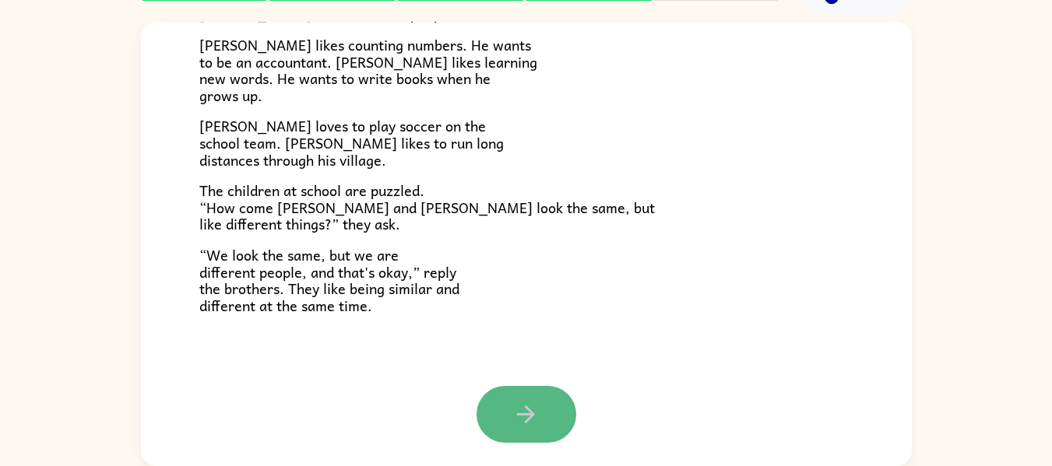
click at [492, 390] on button "button" at bounding box center [526, 414] width 100 height 57
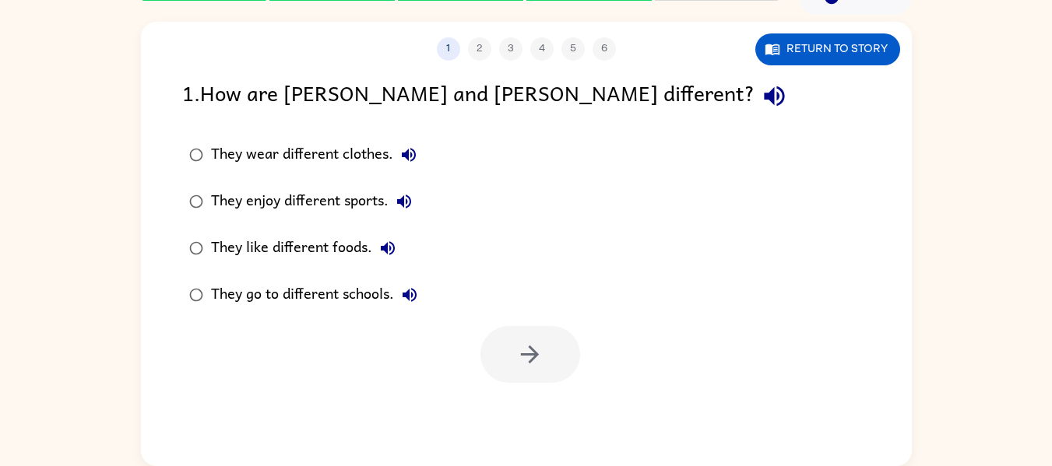
click at [761, 105] on icon "button" at bounding box center [774, 96] width 27 height 27
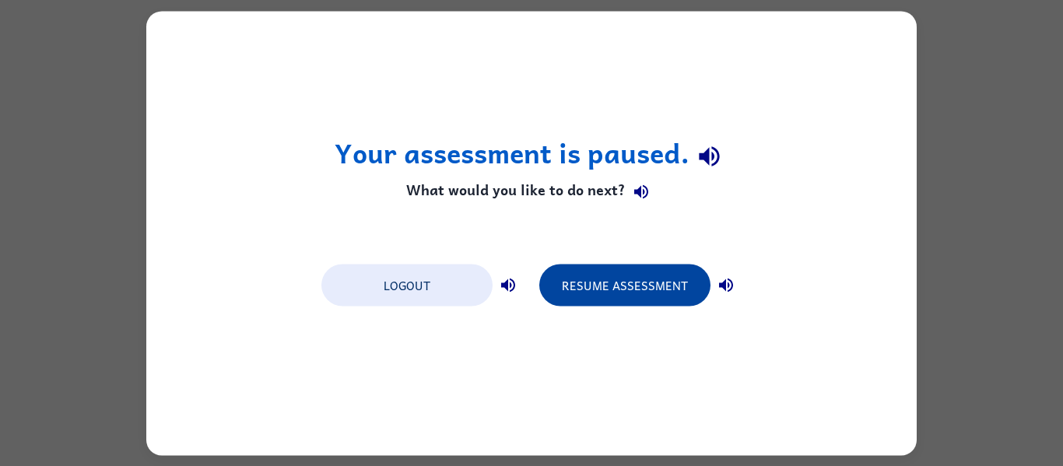
click at [594, 276] on button "Resume Assessment" at bounding box center [624, 285] width 171 height 42
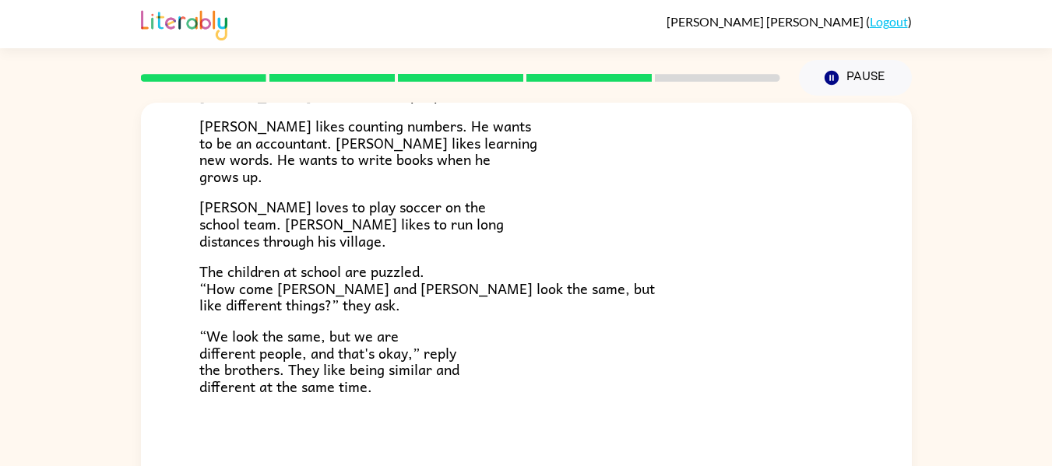
scroll to position [81, 0]
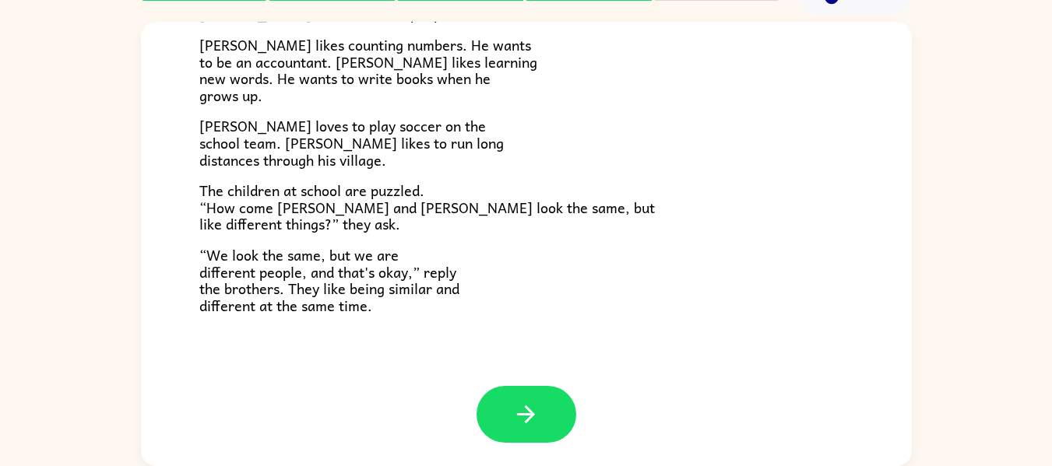
click at [508, 385] on div "[PERSON_NAME] and [PERSON_NAME] and [PERSON_NAME] are twin brothers. "They look…" at bounding box center [526, 35] width 771 height 701
click at [513, 402] on icon "button" at bounding box center [525, 414] width 27 height 27
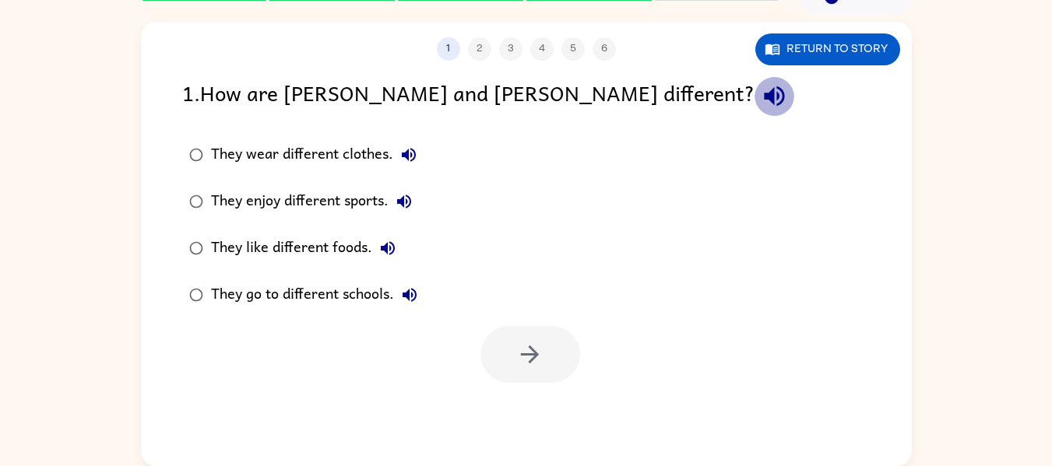
click at [761, 102] on icon "button" at bounding box center [774, 96] width 27 height 27
click at [412, 160] on icon "button" at bounding box center [409, 155] width 14 height 14
click at [406, 212] on button "They enjoy different sports." at bounding box center [403, 201] width 31 height 31
click at [385, 242] on icon "button" at bounding box center [387, 248] width 19 height 19
click at [403, 295] on icon "button" at bounding box center [409, 295] width 14 height 14
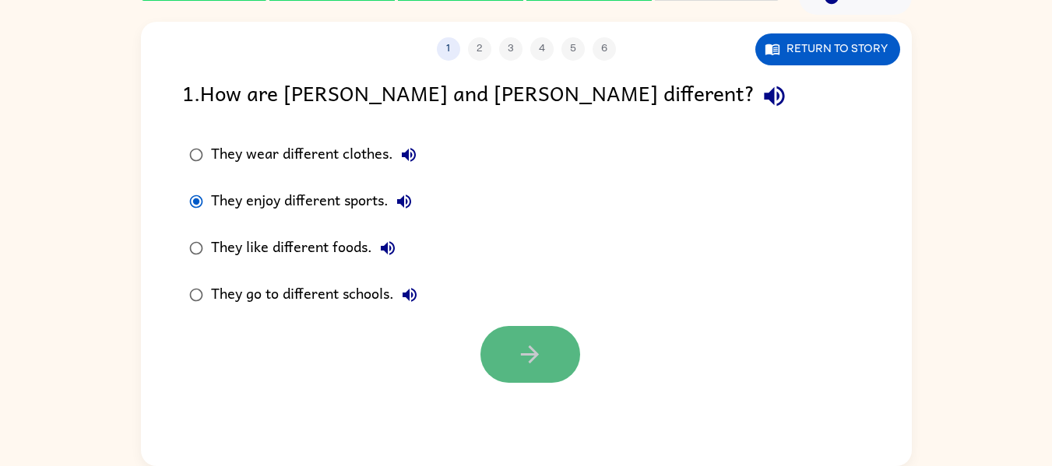
click at [494, 338] on button "button" at bounding box center [530, 354] width 100 height 57
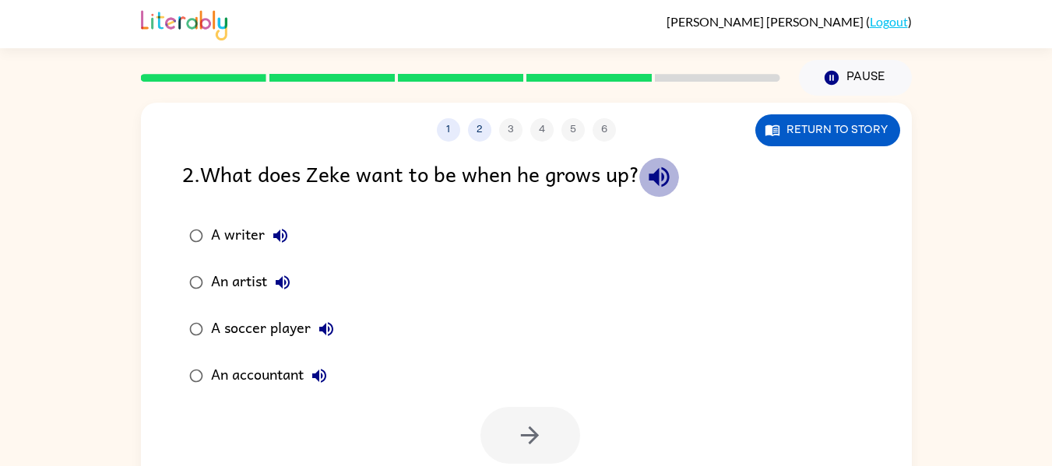
click at [660, 173] on icon "button" at bounding box center [658, 177] width 20 height 20
click at [283, 238] on icon "button" at bounding box center [280, 236] width 19 height 19
click at [287, 282] on icon "button" at bounding box center [282, 282] width 19 height 19
click at [330, 328] on icon "button" at bounding box center [326, 329] width 19 height 19
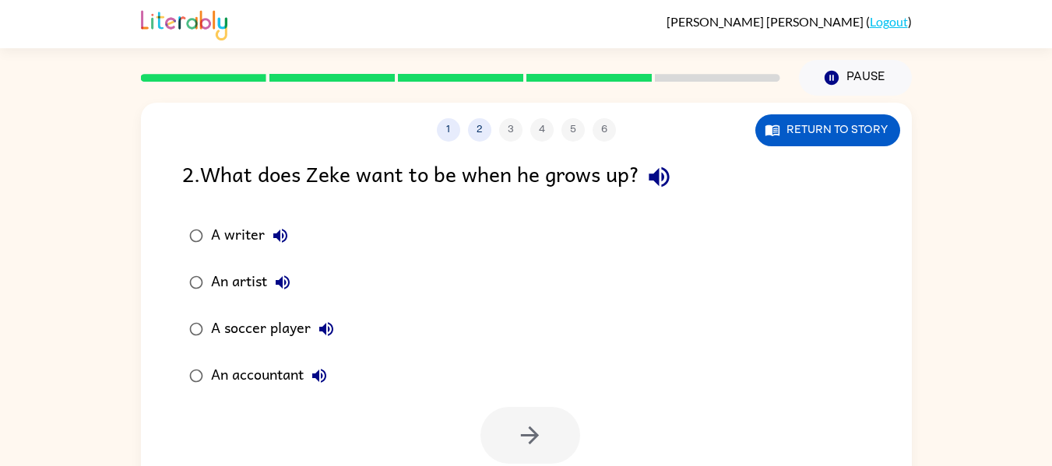
click at [330, 328] on icon "button" at bounding box center [326, 329] width 19 height 19
click at [324, 384] on icon "button" at bounding box center [319, 376] width 19 height 19
click at [494, 424] on button "button" at bounding box center [530, 435] width 100 height 57
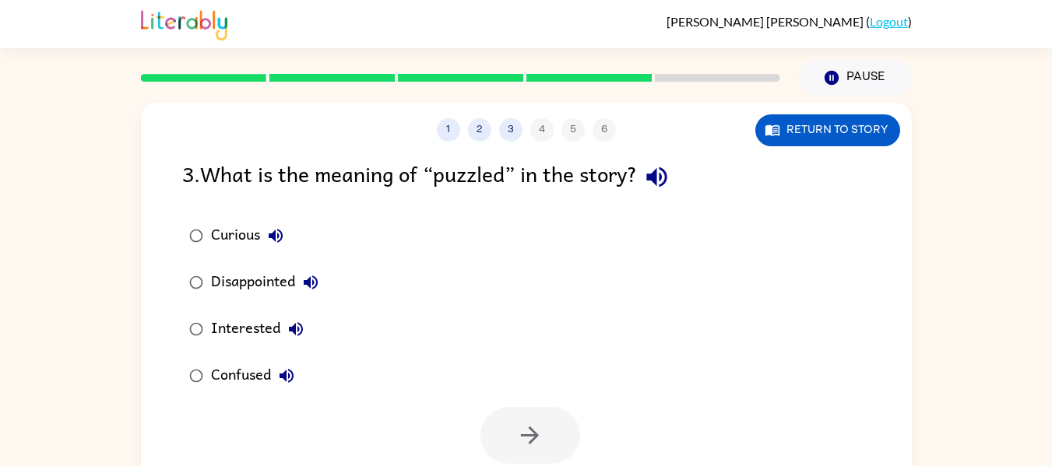
click at [655, 187] on icon "button" at bounding box center [656, 176] width 27 height 27
click at [281, 237] on icon "button" at bounding box center [275, 236] width 19 height 19
click at [323, 285] on button "Disappointed" at bounding box center [310, 282] width 31 height 31
click at [287, 326] on icon "button" at bounding box center [295, 329] width 19 height 19
click at [289, 371] on icon "button" at bounding box center [286, 376] width 14 height 14
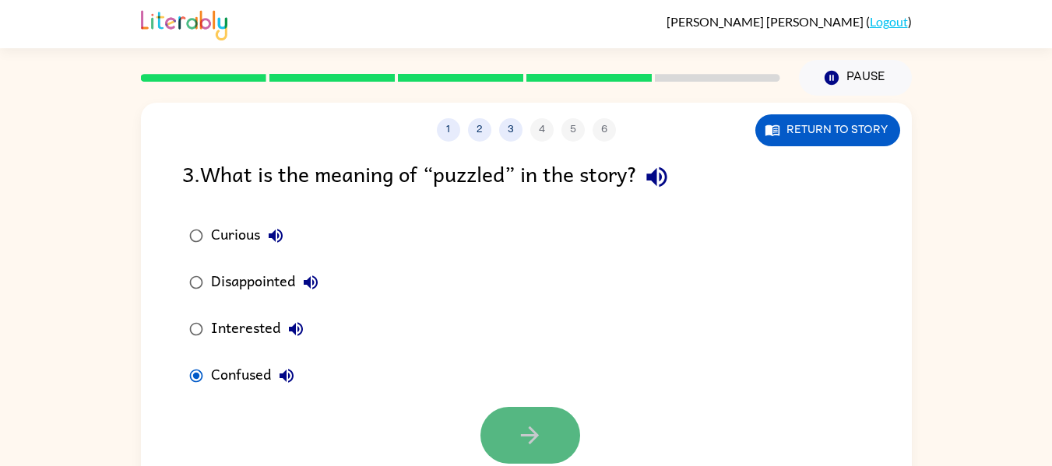
click at [519, 420] on button "button" at bounding box center [530, 435] width 100 height 57
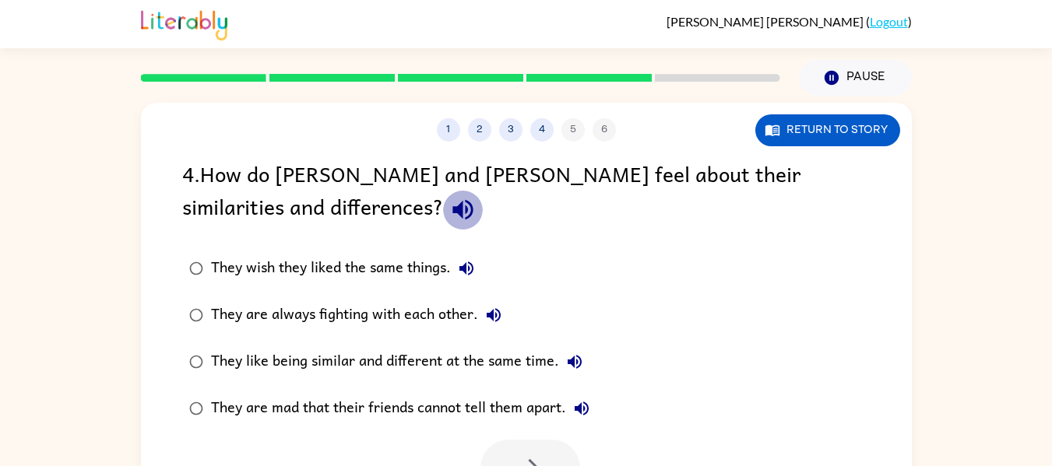
click at [449, 221] on icon "button" at bounding box center [462, 209] width 27 height 27
click at [462, 274] on icon "button" at bounding box center [466, 268] width 19 height 19
click at [513, 321] on label "They are always fighting with each other." at bounding box center [389, 315] width 431 height 47
click at [502, 322] on icon "button" at bounding box center [493, 315] width 19 height 19
click at [581, 369] on icon "button" at bounding box center [574, 362] width 19 height 19
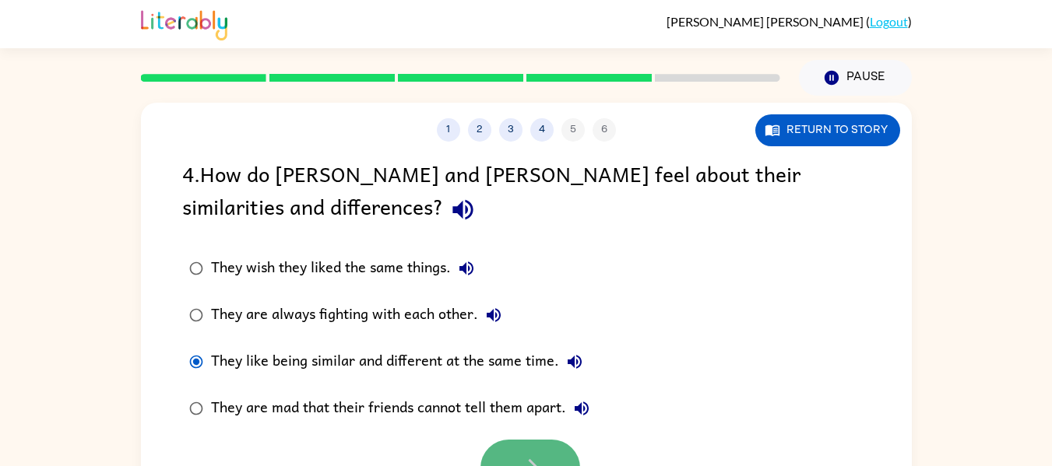
click at [530, 454] on button "button" at bounding box center [530, 468] width 100 height 57
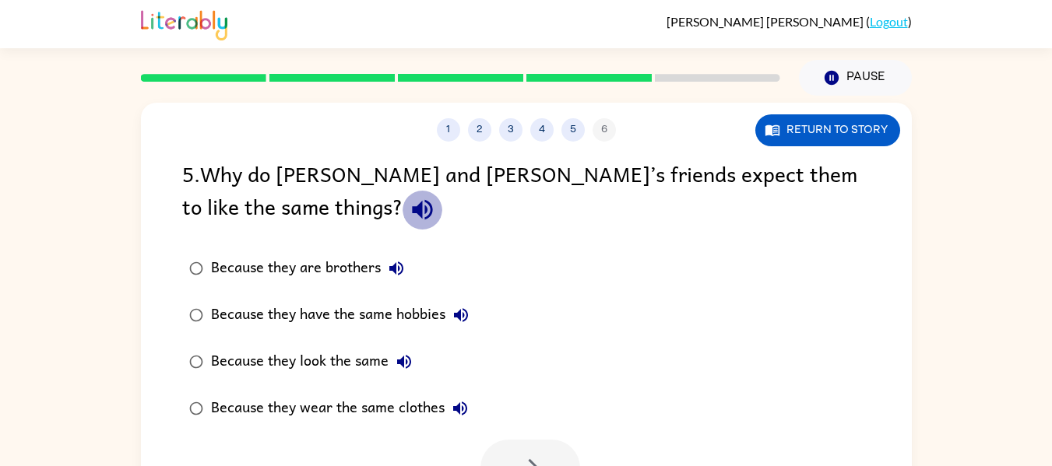
click at [402, 224] on button "button" at bounding box center [422, 210] width 40 height 40
click at [395, 269] on icon "button" at bounding box center [396, 269] width 14 height 14
click at [465, 317] on icon "button" at bounding box center [460, 315] width 19 height 19
click at [402, 362] on icon "button" at bounding box center [404, 362] width 14 height 14
click at [460, 410] on icon "button" at bounding box center [460, 409] width 14 height 14
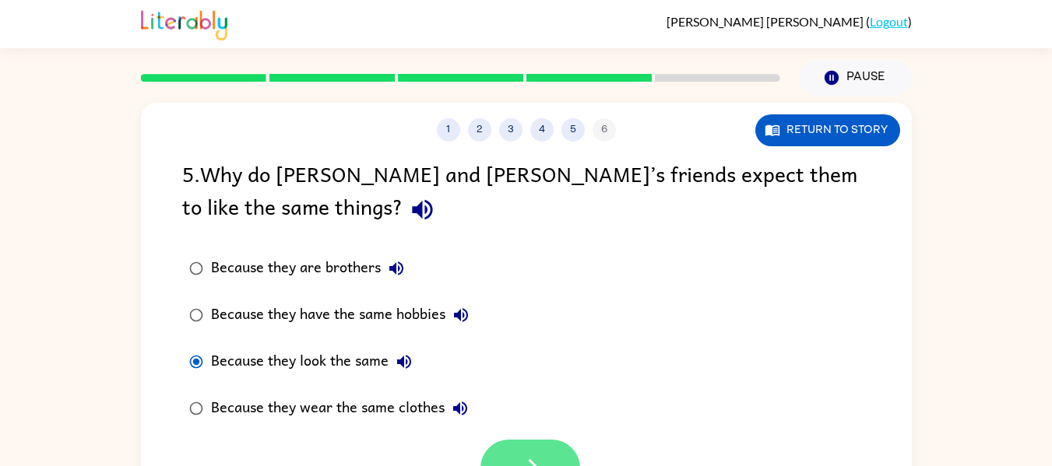
click at [509, 452] on button "button" at bounding box center [530, 468] width 100 height 57
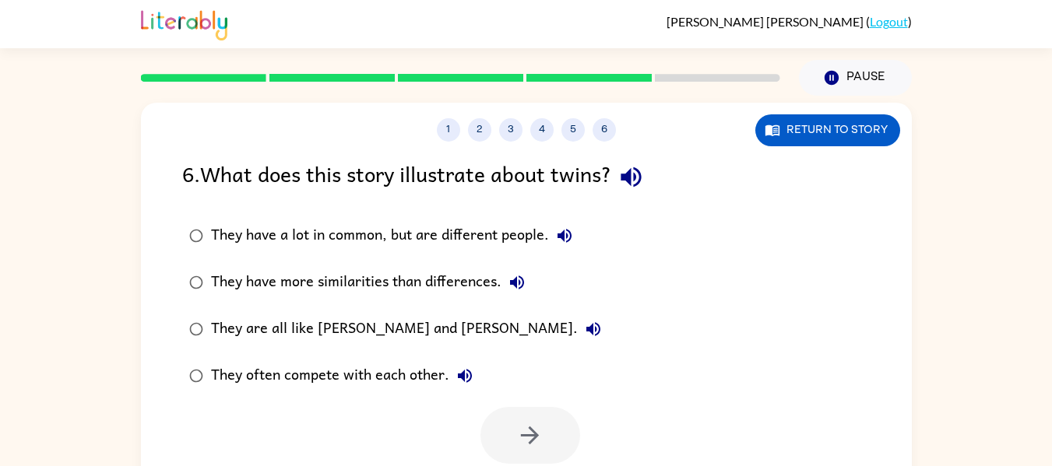
click at [643, 180] on icon "button" at bounding box center [630, 176] width 27 height 27
click at [568, 232] on icon "button" at bounding box center [564, 236] width 14 height 14
click at [532, 289] on div "They have more similarities than differences." at bounding box center [371, 282] width 321 height 31
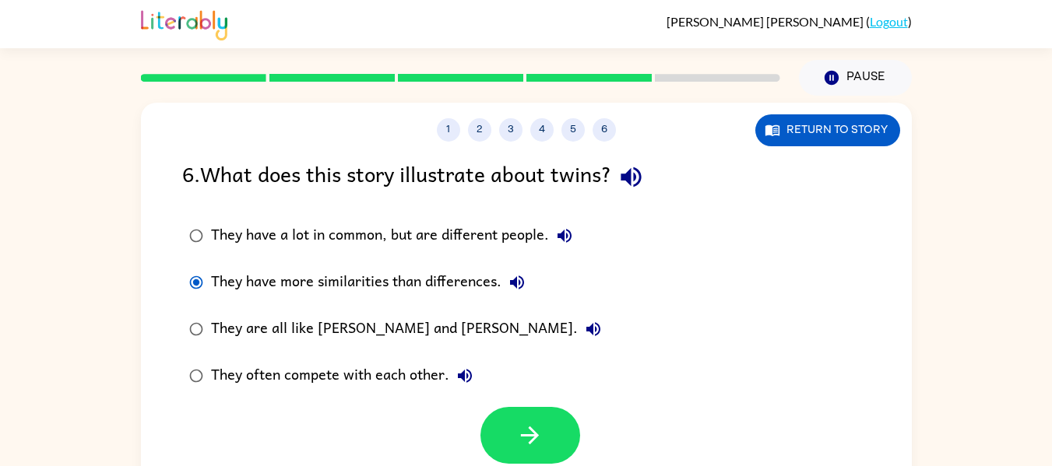
click at [511, 276] on icon "button" at bounding box center [517, 282] width 19 height 19
click at [578, 378] on label "They often compete with each other." at bounding box center [395, 376] width 443 height 47
click at [584, 328] on icon "button" at bounding box center [593, 329] width 19 height 19
click at [462, 378] on icon "button" at bounding box center [465, 376] width 14 height 14
click at [509, 441] on button "button" at bounding box center [530, 435] width 100 height 57
